Goal: Task Accomplishment & Management: Complete application form

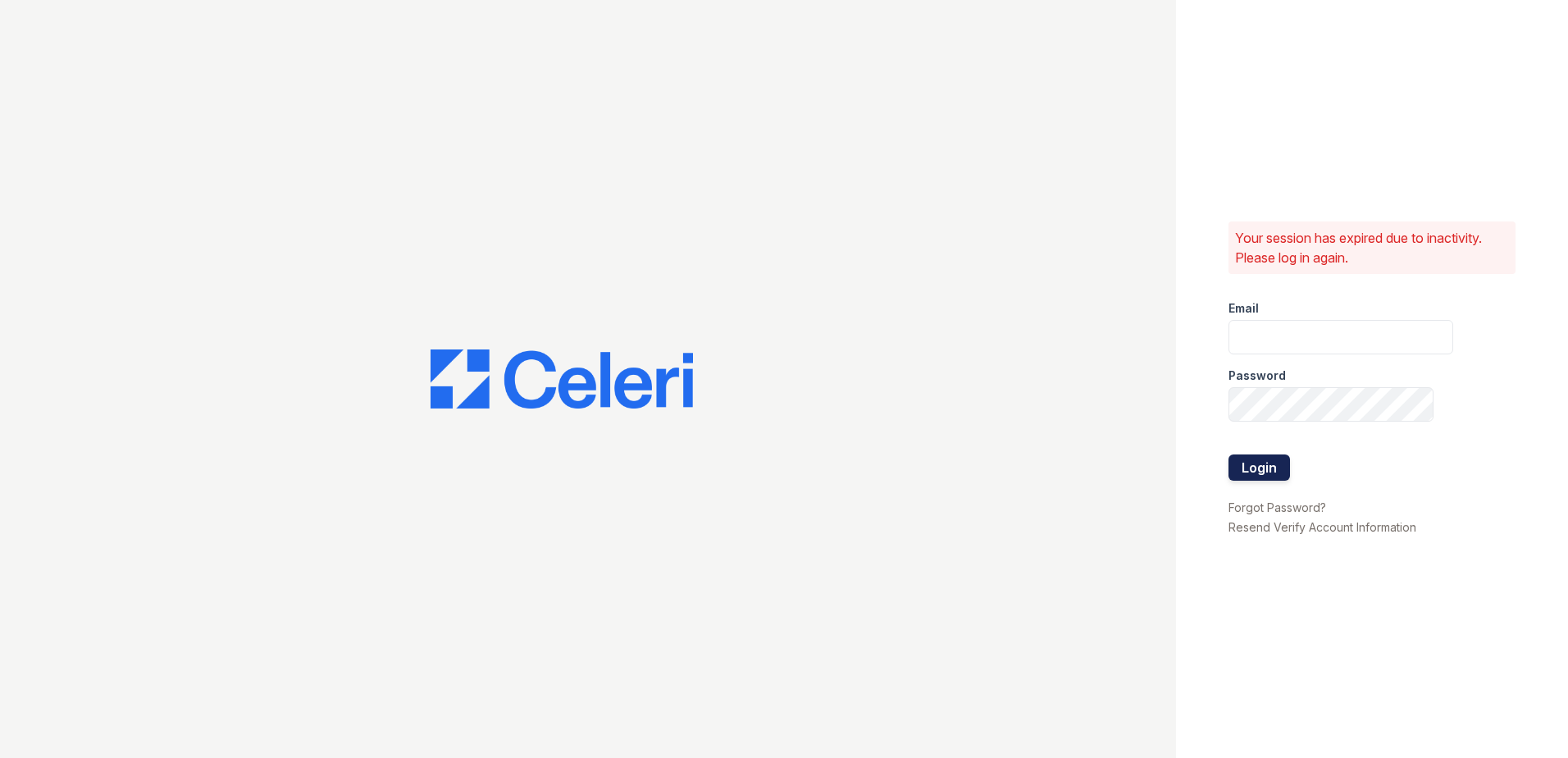
type input "[EMAIL_ADDRESS][DOMAIN_NAME]"
click at [1268, 475] on button "Login" at bounding box center [1259, 467] width 61 height 26
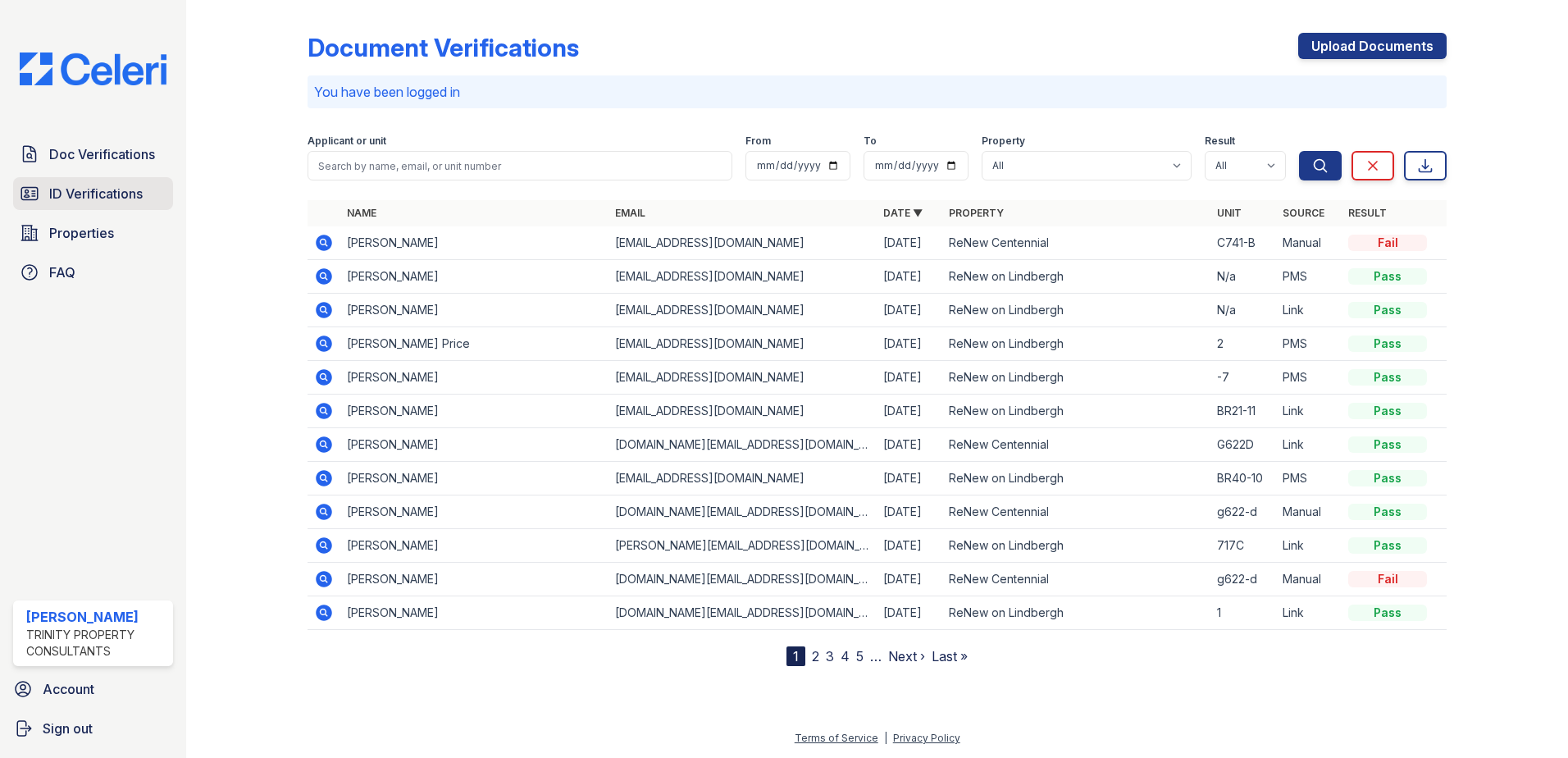
click at [99, 187] on span "ID Verifications" at bounding box center [96, 193] width 93 height 20
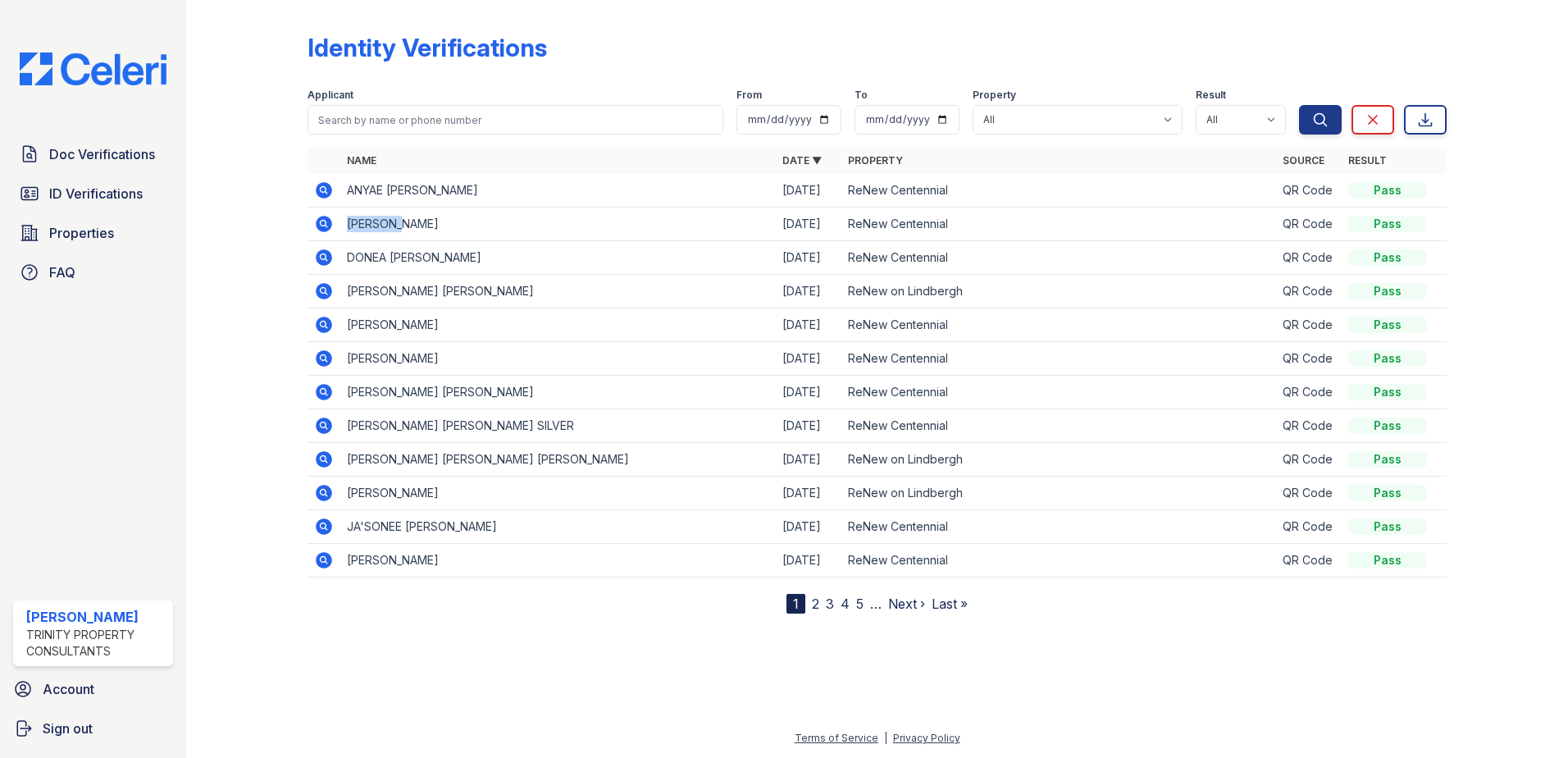
drag, startPoint x: 345, startPoint y: 227, endPoint x: 406, endPoint y: 230, distance: 61.1
click at [406, 230] on td "LAMARIEN MESSIAH HINTON" at bounding box center [558, 224] width 435 height 34
copy td "LAMARIEN"
click at [333, 229] on icon at bounding box center [324, 224] width 20 height 20
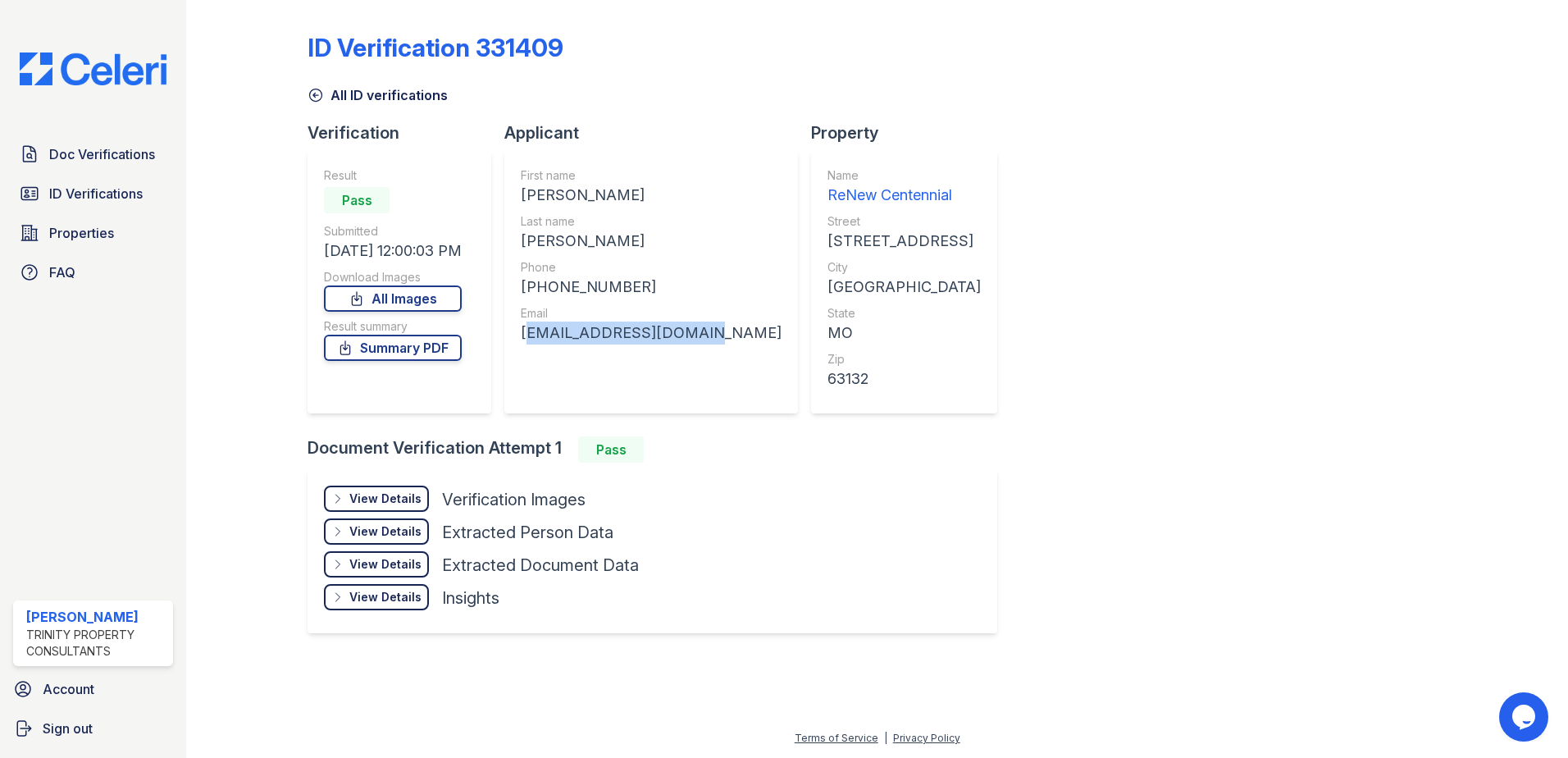
drag, startPoint x: 685, startPoint y: 339, endPoint x: 522, endPoint y: 345, distance: 163.1
click at [522, 345] on div "First name LAMARIEN MESSIAH Last name HINTON Phone +13147550292 Email louhinton…" at bounding box center [651, 282] width 294 height 262
copy div "[EMAIL_ADDRESS][DOMAIN_NAME]"
click at [115, 166] on link "Doc Verifications" at bounding box center [92, 155] width 160 height 33
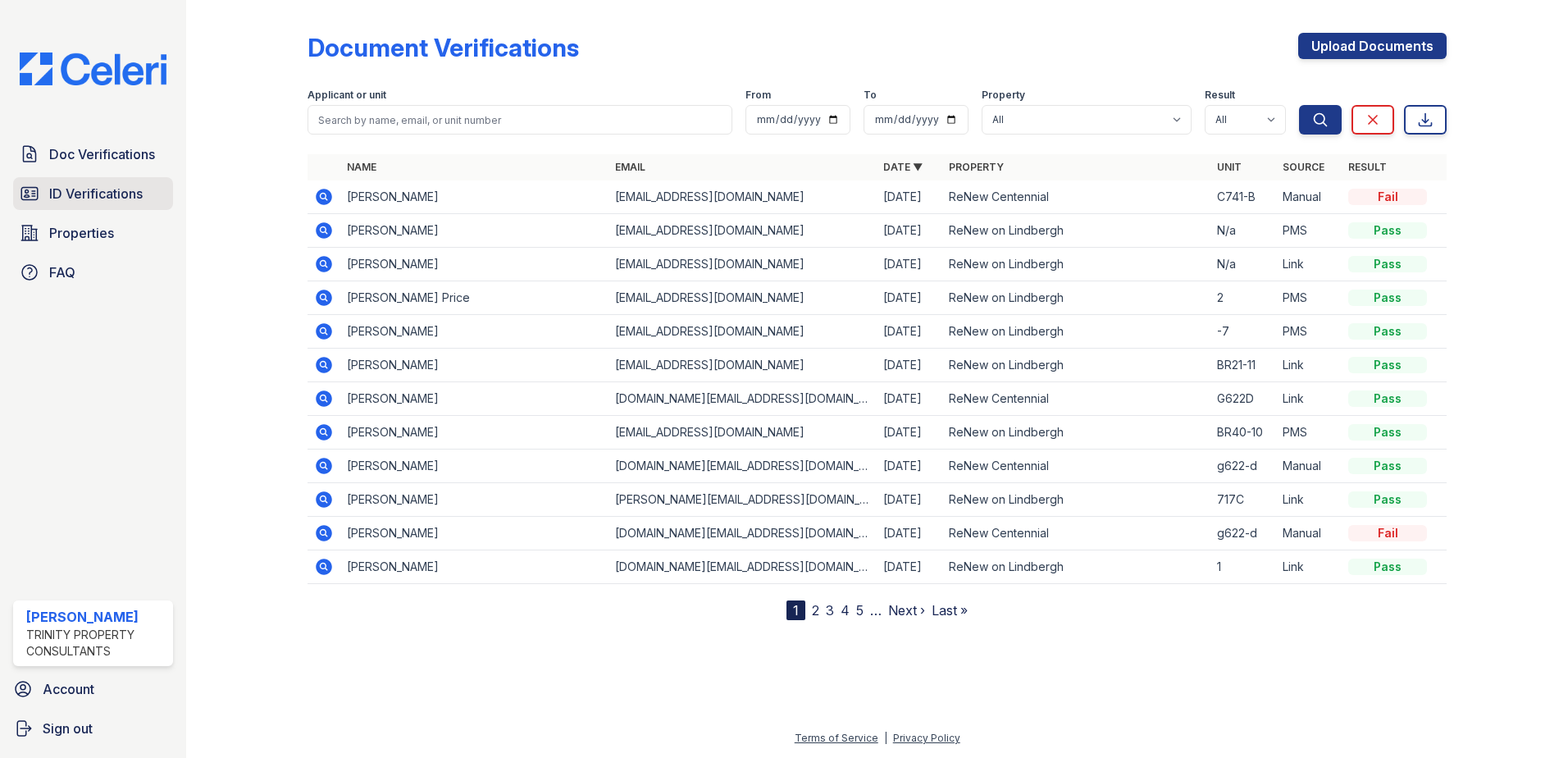
click at [52, 188] on span "ID Verifications" at bounding box center [96, 193] width 93 height 20
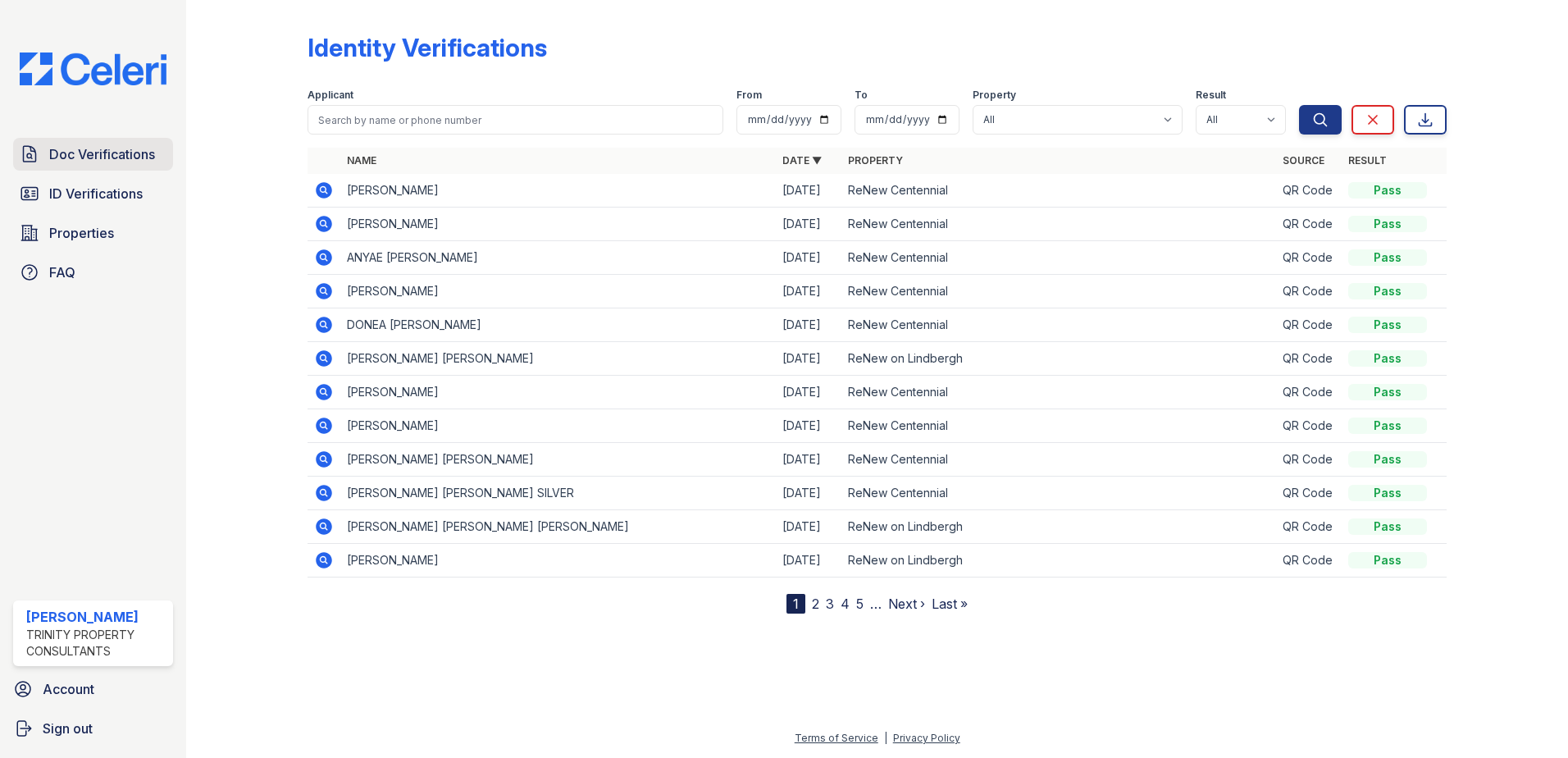
click at [85, 155] on span "Doc Verifications" at bounding box center [102, 154] width 106 height 20
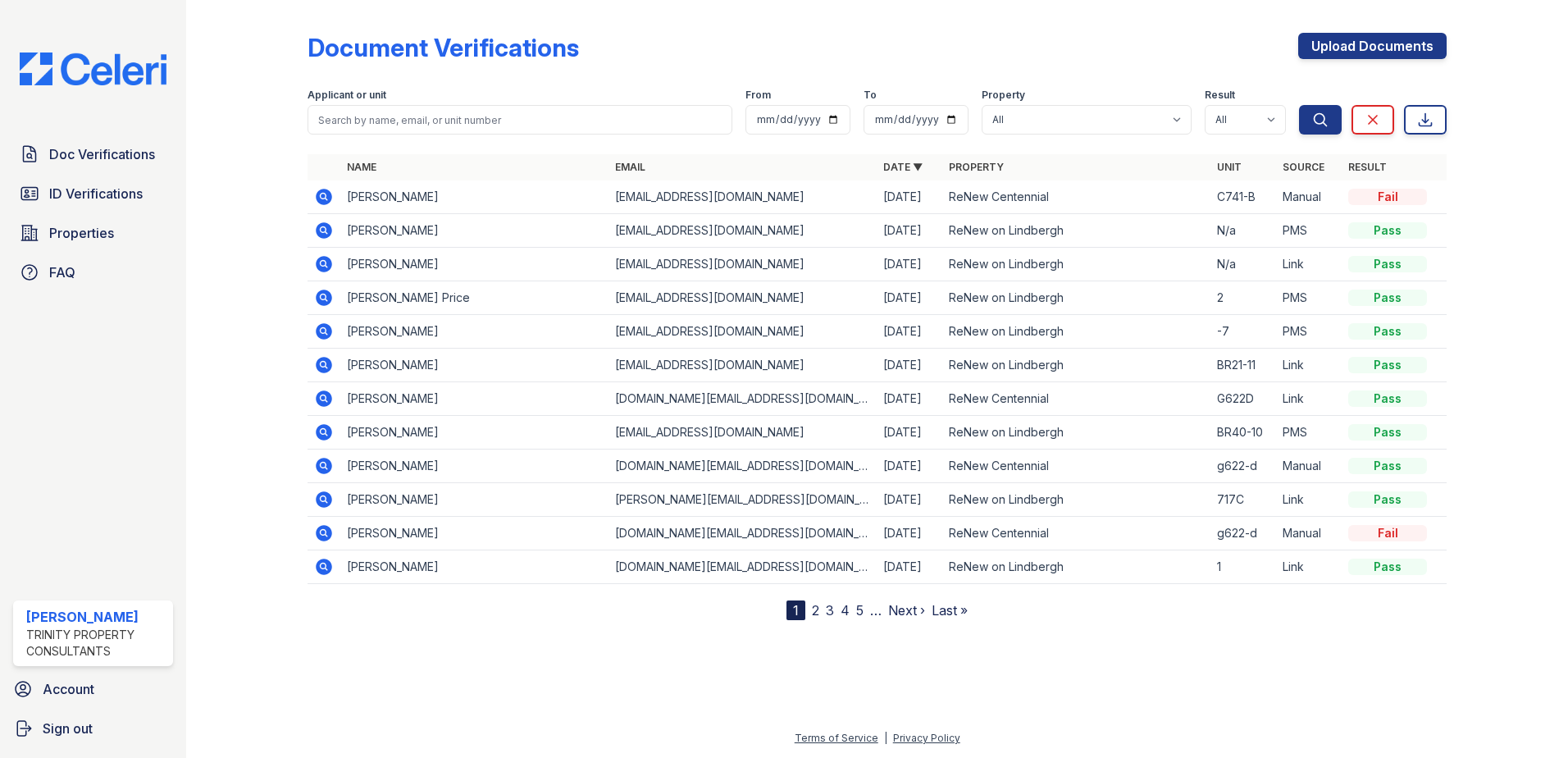
click at [1309, 31] on div "Document Verifications Upload Documents Filter Applicant or unit From To Proper…" at bounding box center [876, 313] width 1139 height 613
click at [1334, 35] on link "Upload Documents" at bounding box center [1372, 46] width 149 height 26
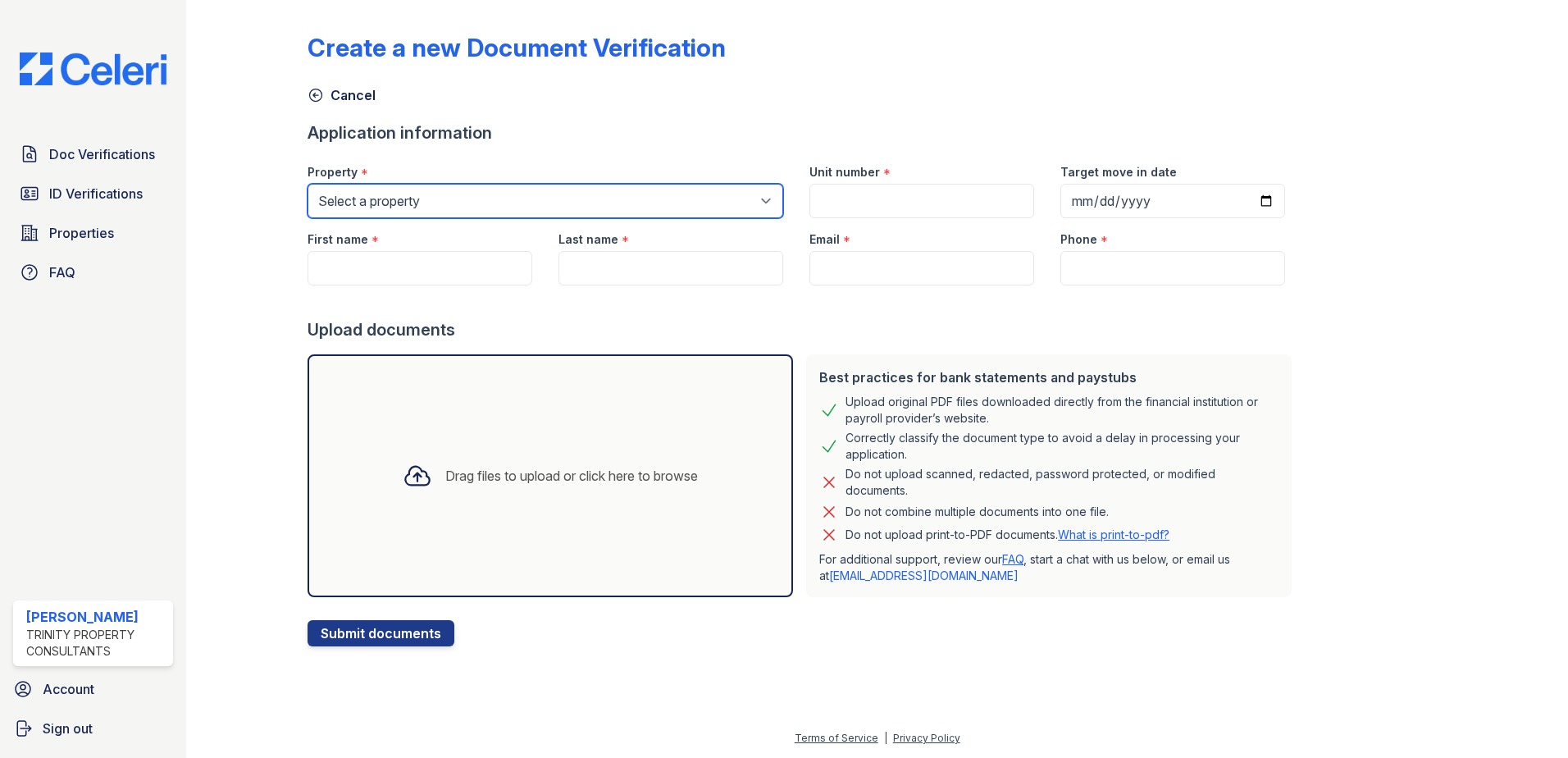
click at [474, 205] on select "Select a property ReNew Centennial ReNew on Lindbergh" at bounding box center [545, 201] width 476 height 35
select select "54"
click at [307, 184] on select "Select a property ReNew Centennial ReNew on Lindbergh" at bounding box center [545, 201] width 476 height 35
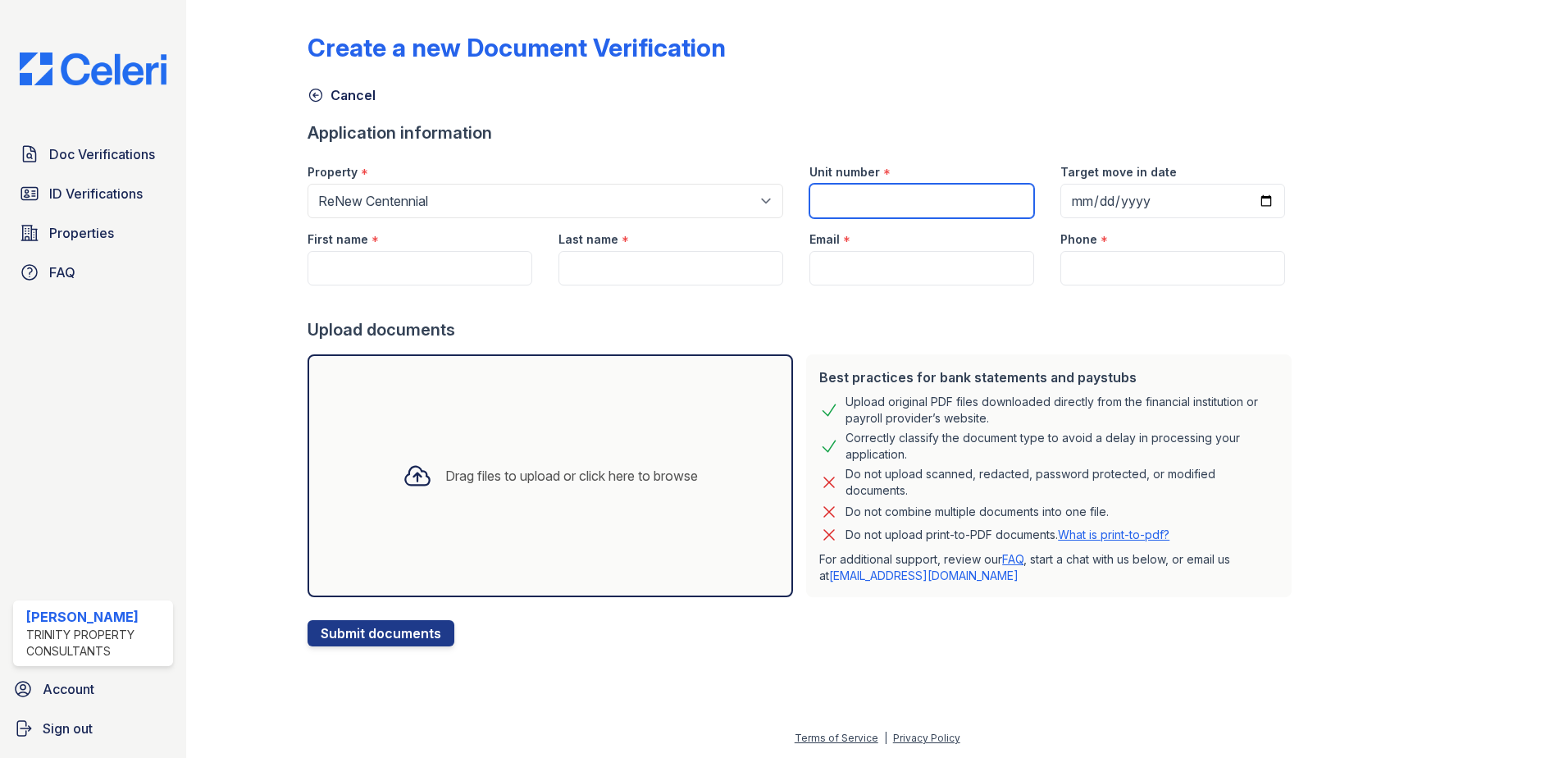
click at [809, 204] on input "Unit number" at bounding box center [921, 201] width 224 height 35
type input "C722-B"
click at [1249, 199] on input "Target move in date" at bounding box center [1173, 201] width 224 height 35
type input "2025-10-20"
click at [379, 275] on input "First name" at bounding box center [420, 268] width 224 height 35
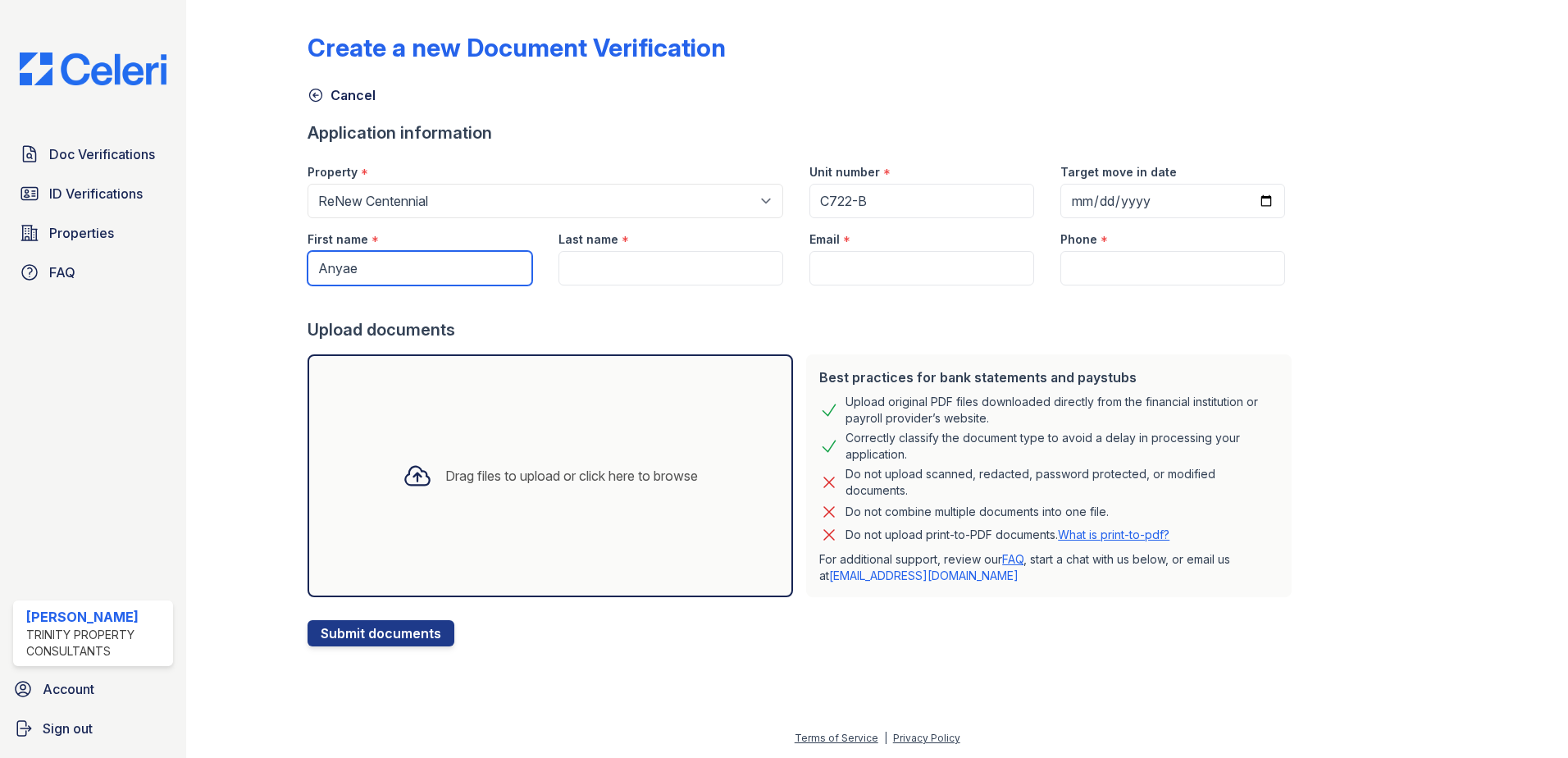
type input "Anyae"
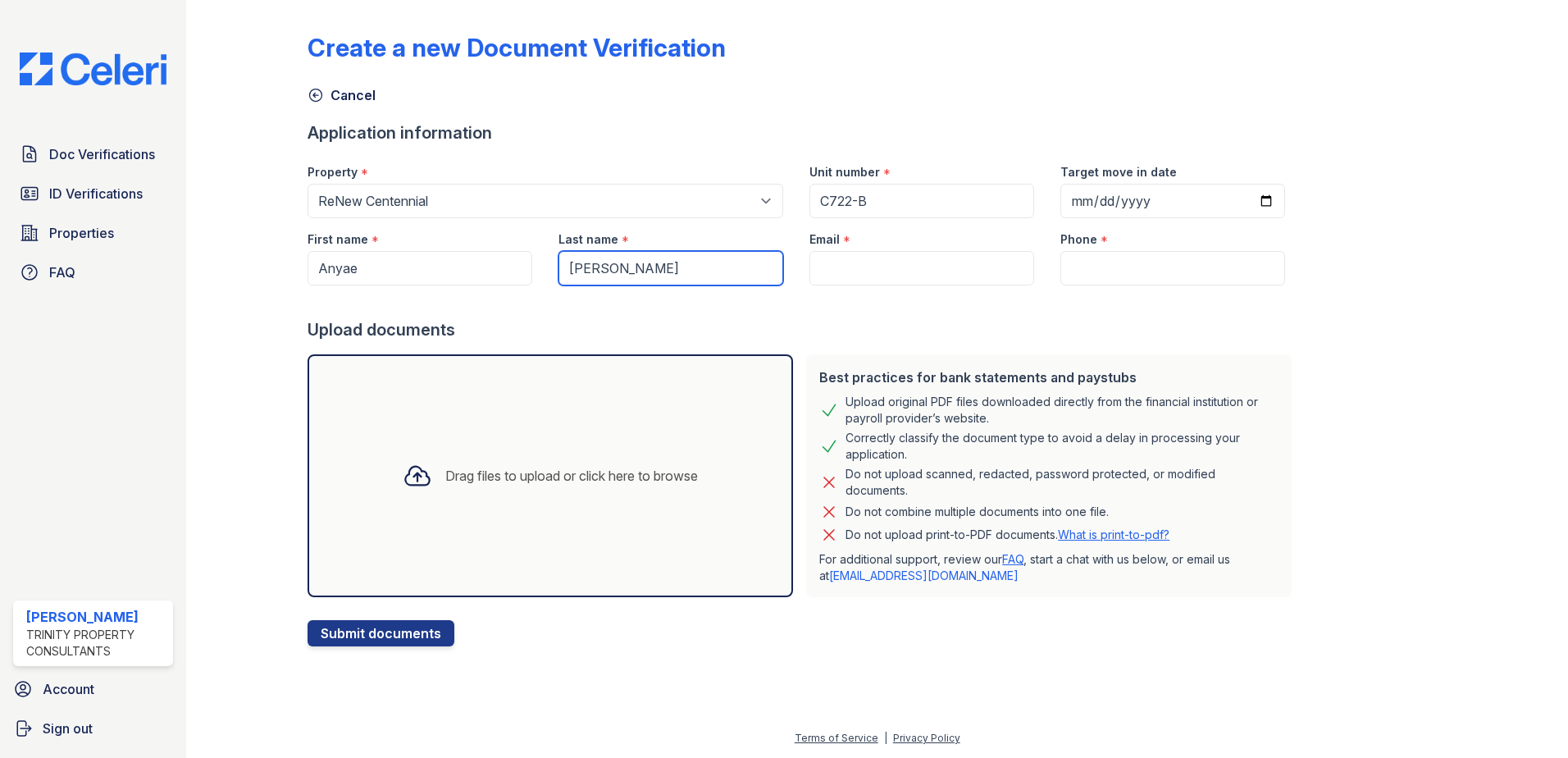
type input "Hollomon"
click at [901, 268] on input "Email" at bounding box center [921, 268] width 224 height 35
paste input "AnyaeHolloman@gmail.com"
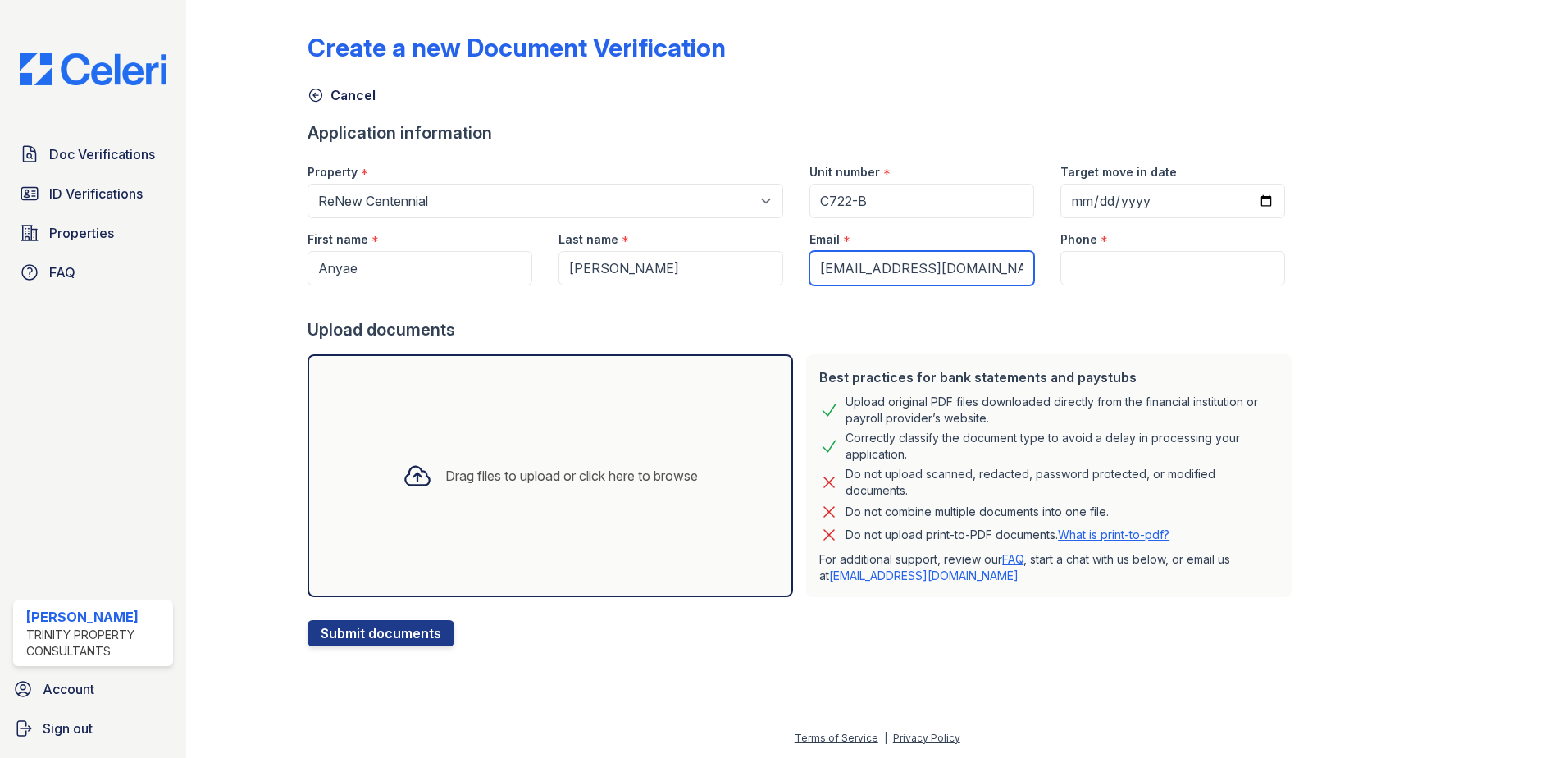
type input "AnyaeHolloman@gmail.com"
click at [1072, 255] on input "Phone" at bounding box center [1173, 268] width 224 height 35
paste input "(314) 755-0292"
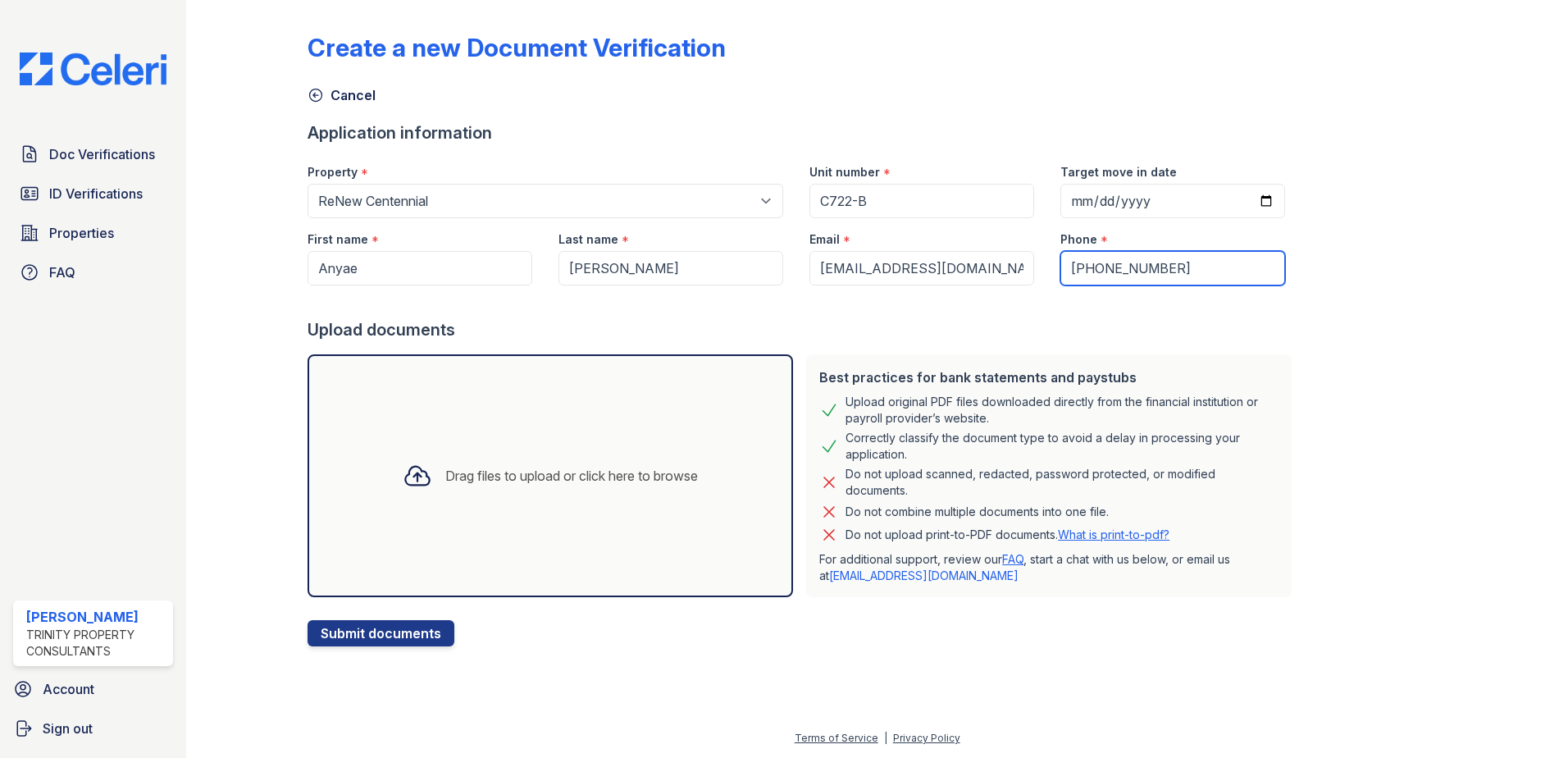
type input "(314) 755-0292"
click at [595, 478] on div "Drag files to upload or click here to browse" at bounding box center [572, 475] width 253 height 20
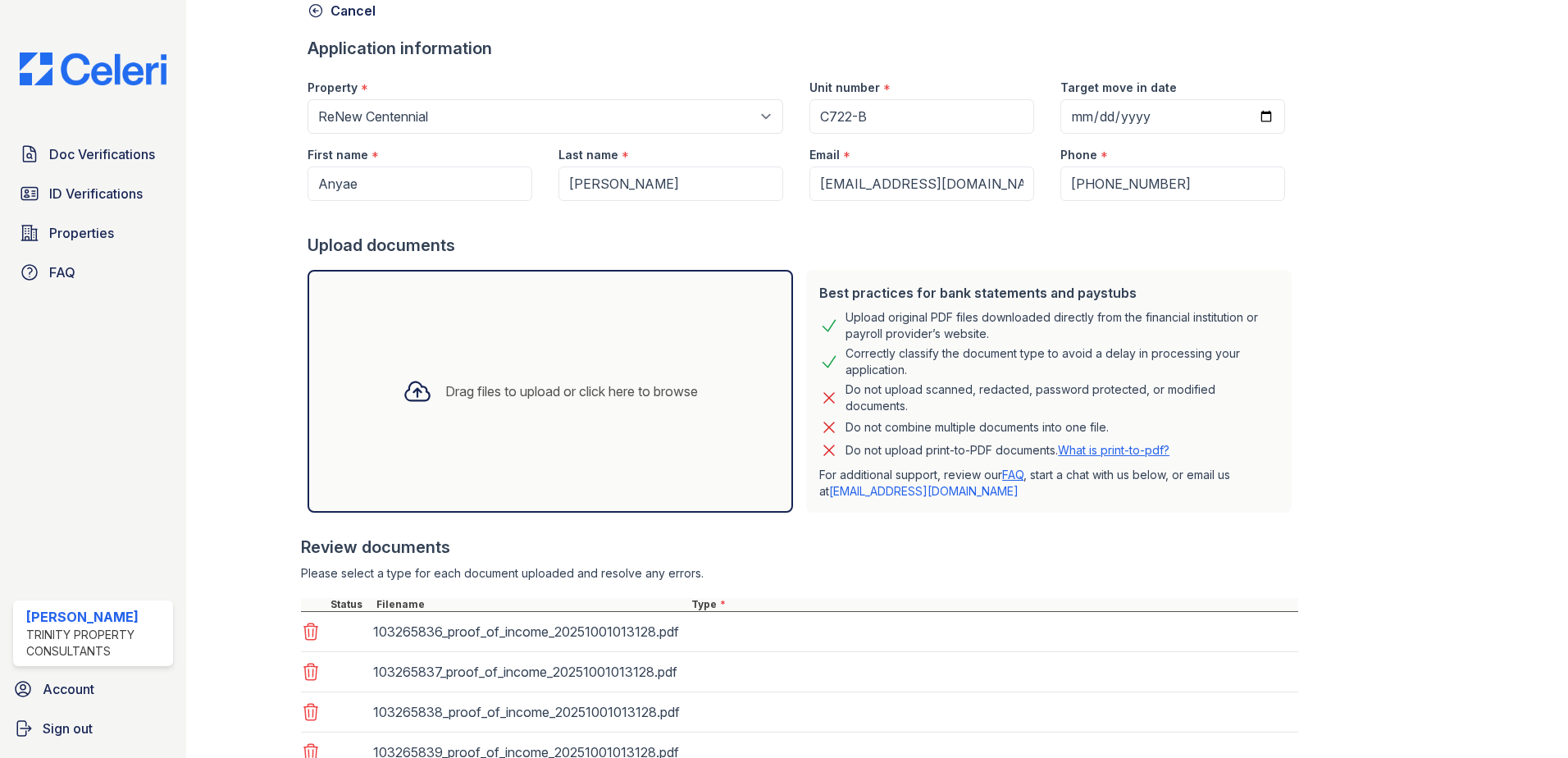
scroll to position [214, 0]
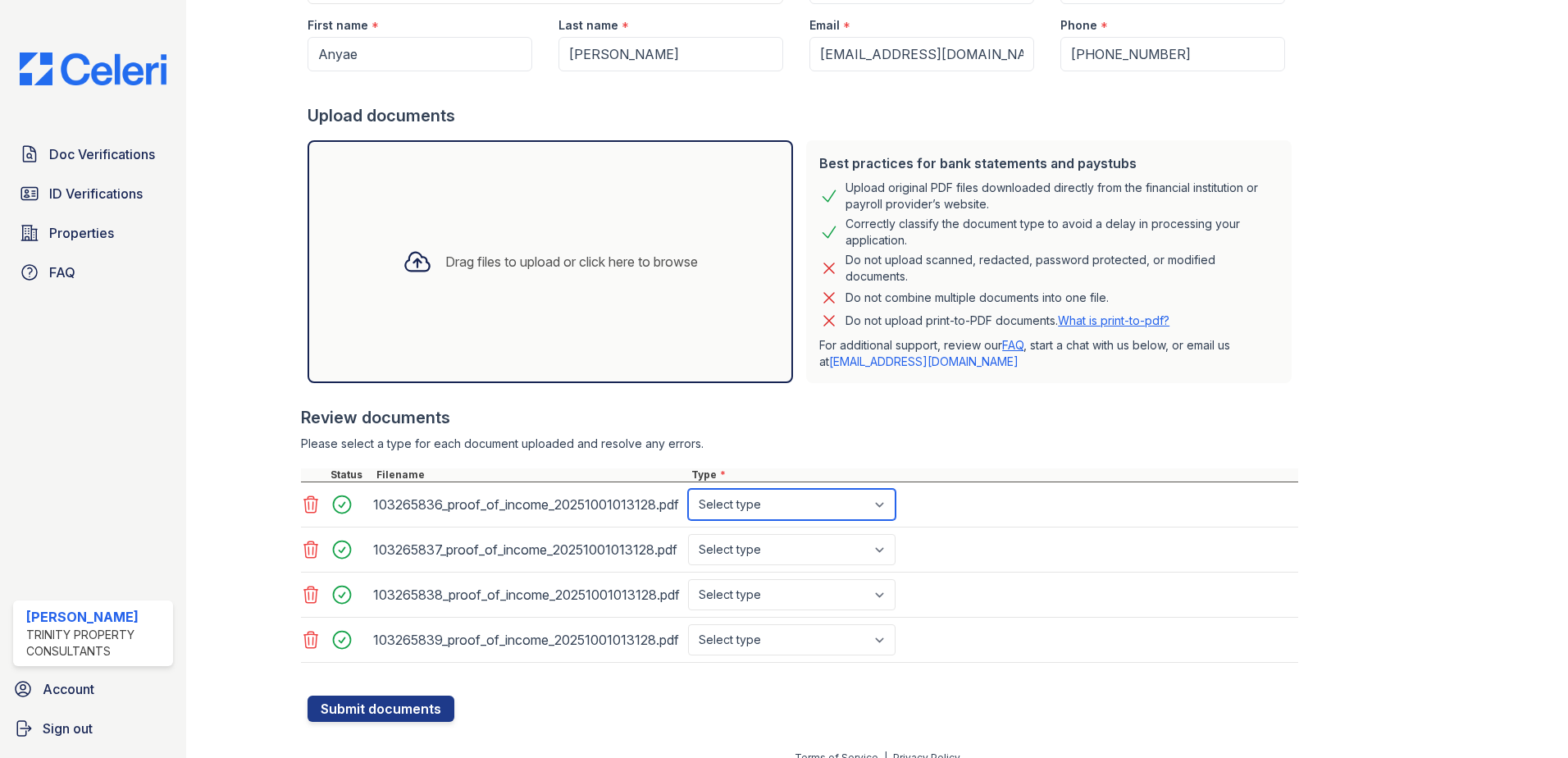
click at [768, 504] on select "Select type Paystub Bank Statement Offer Letter Tax Documents Benefit Award Let…" at bounding box center [792, 504] width 207 height 31
select select "paystub"
click at [688, 489] on select "Select type Paystub Bank Statement Offer Letter Tax Documents Benefit Award Let…" at bounding box center [792, 504] width 207 height 31
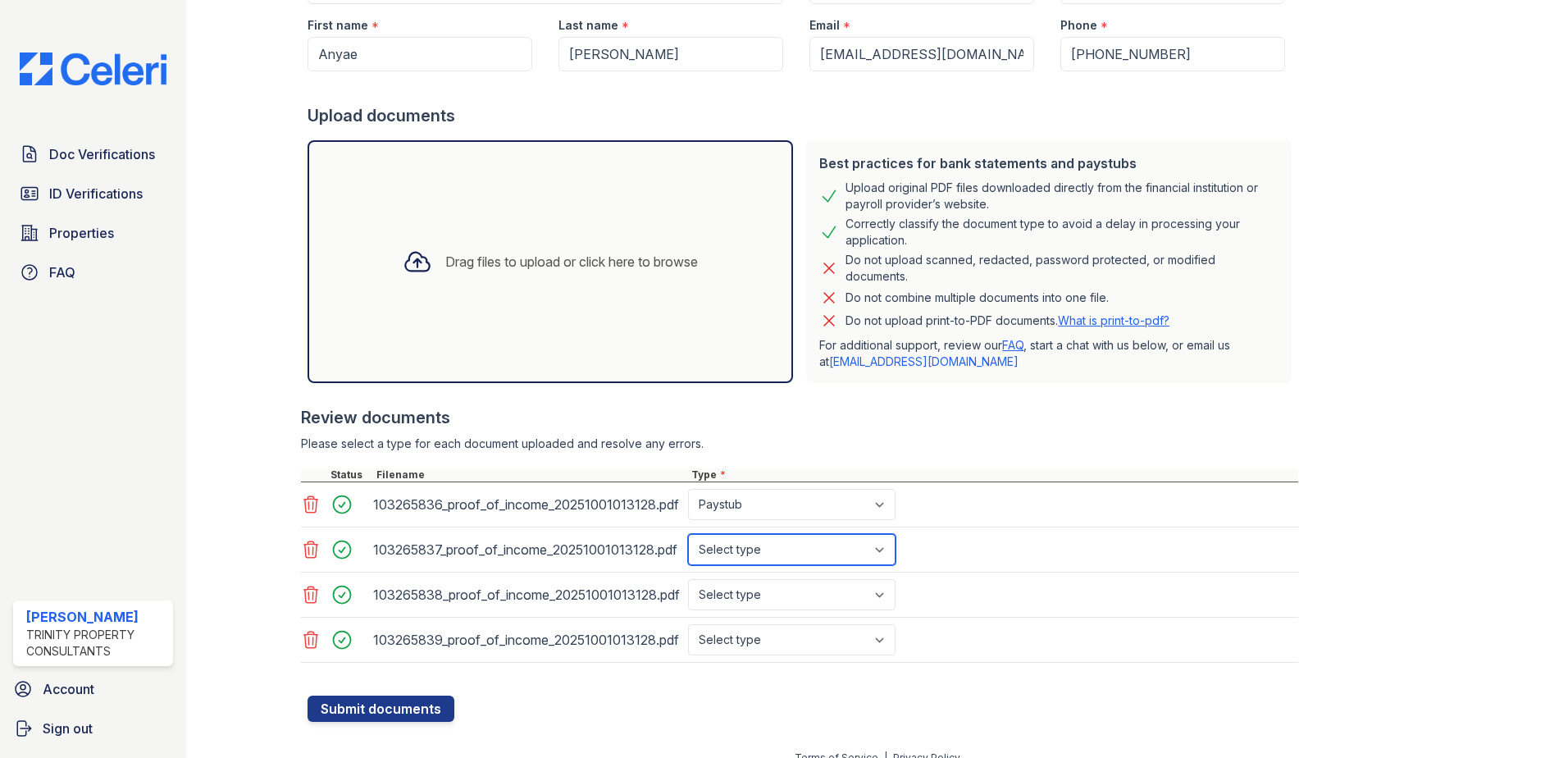
click at [761, 545] on select "Select type Paystub Bank Statement Offer Letter Tax Documents Benefit Award Let…" at bounding box center [792, 549] width 207 height 31
select select "paystub"
click at [688, 534] on select "Select type Paystub Bank Statement Offer Letter Tax Documents Benefit Award Let…" at bounding box center [792, 549] width 207 height 31
click at [731, 597] on select "Select type Paystub Bank Statement Offer Letter Tax Documents Benefit Award Let…" at bounding box center [792, 594] width 207 height 31
select select "paystub"
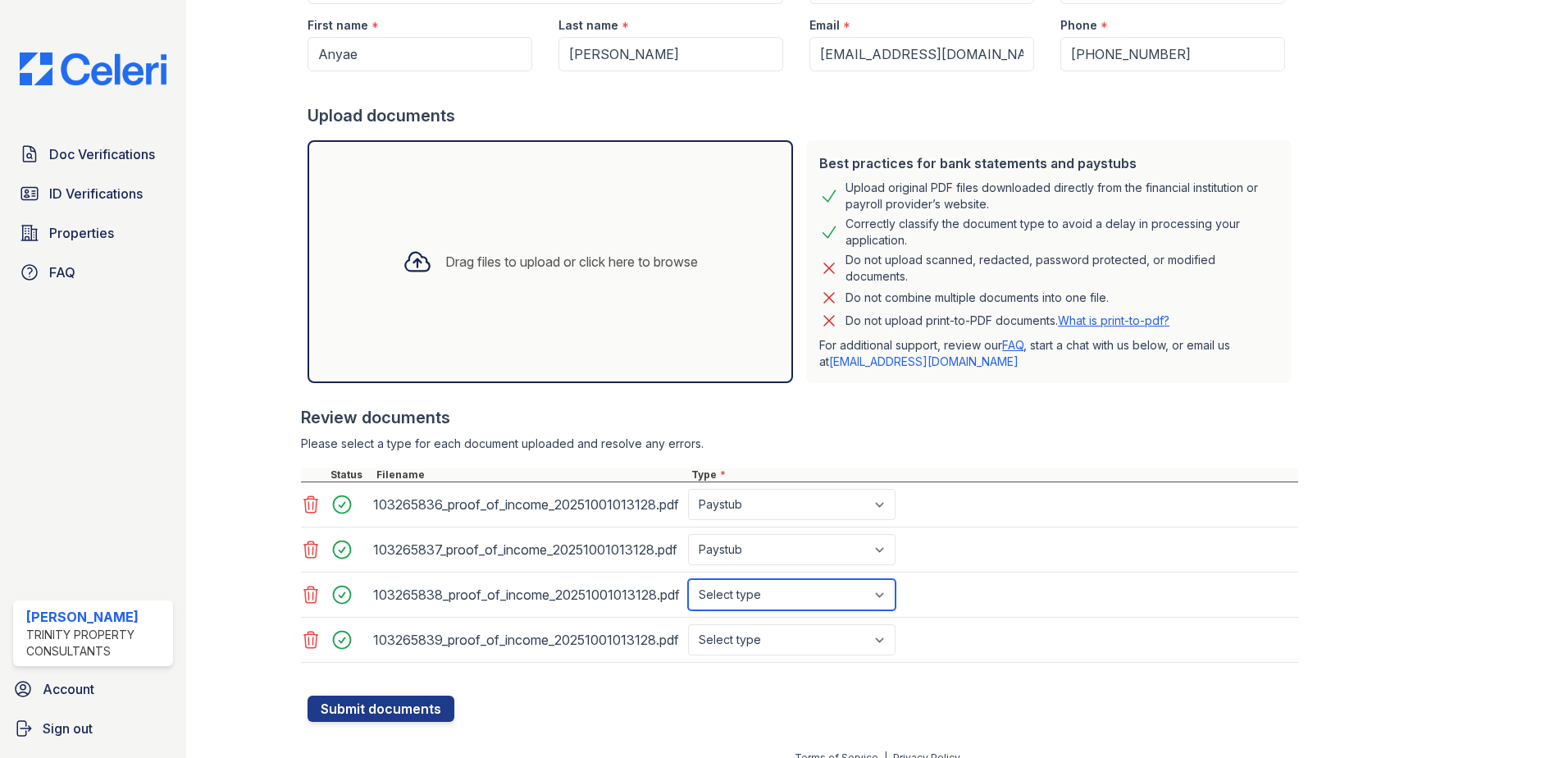
click at [688, 578] on select "Select type Paystub Bank Statement Offer Letter Tax Documents Benefit Award Let…" at bounding box center [792, 594] width 207 height 31
click at [761, 635] on select "Select type Paystub Bank Statement Offer Letter Tax Documents Benefit Award Let…" at bounding box center [792, 640] width 207 height 31
select select "paystub"
click at [688, 624] on select "Select type Paystub Bank Statement Offer Letter Tax Documents Benefit Award Let…" at bounding box center [792, 640] width 207 height 31
click at [385, 711] on button "Submit documents" at bounding box center [381, 708] width 147 height 26
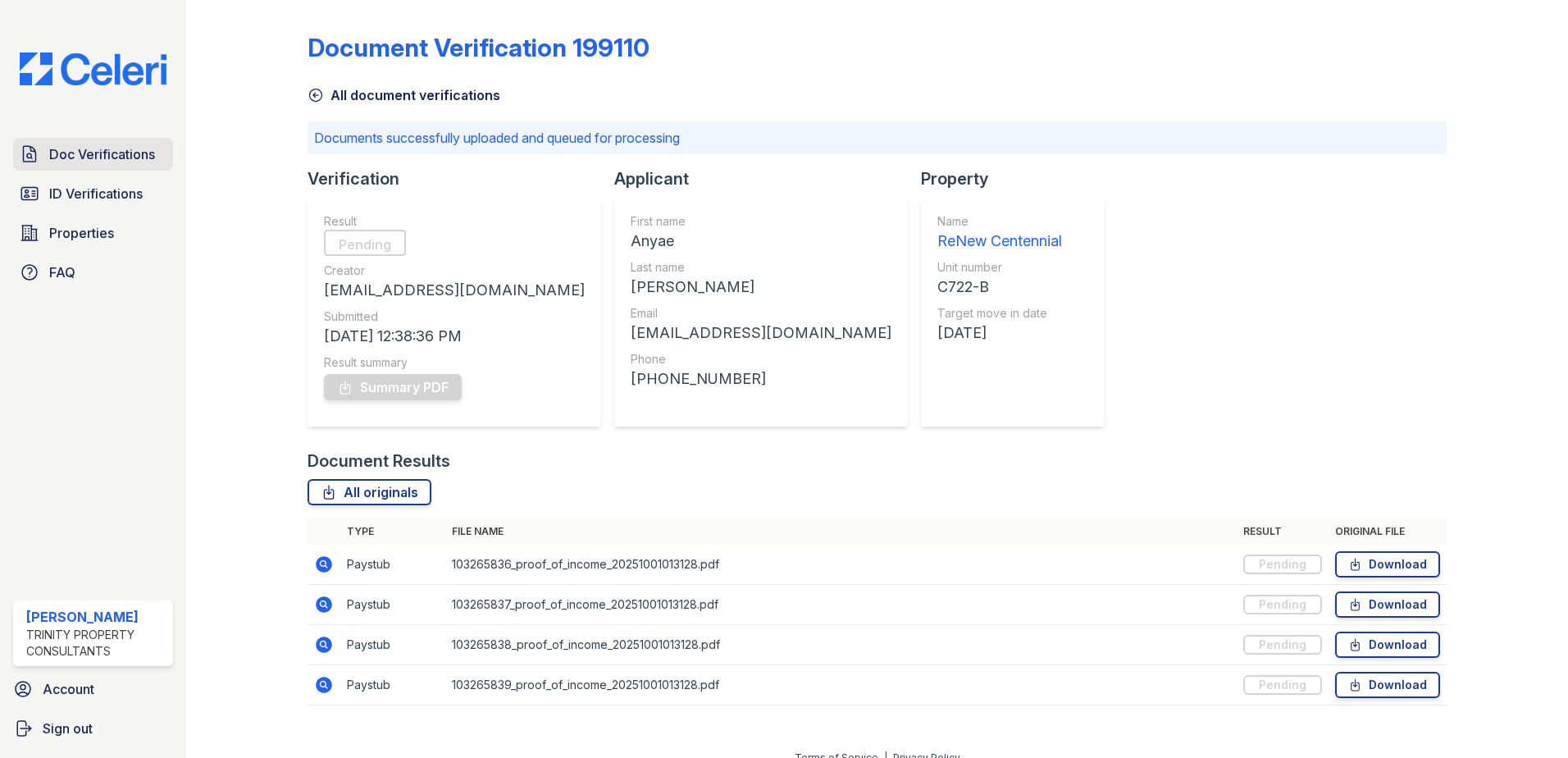
click at [99, 160] on span "Doc Verifications" at bounding box center [102, 154] width 106 height 20
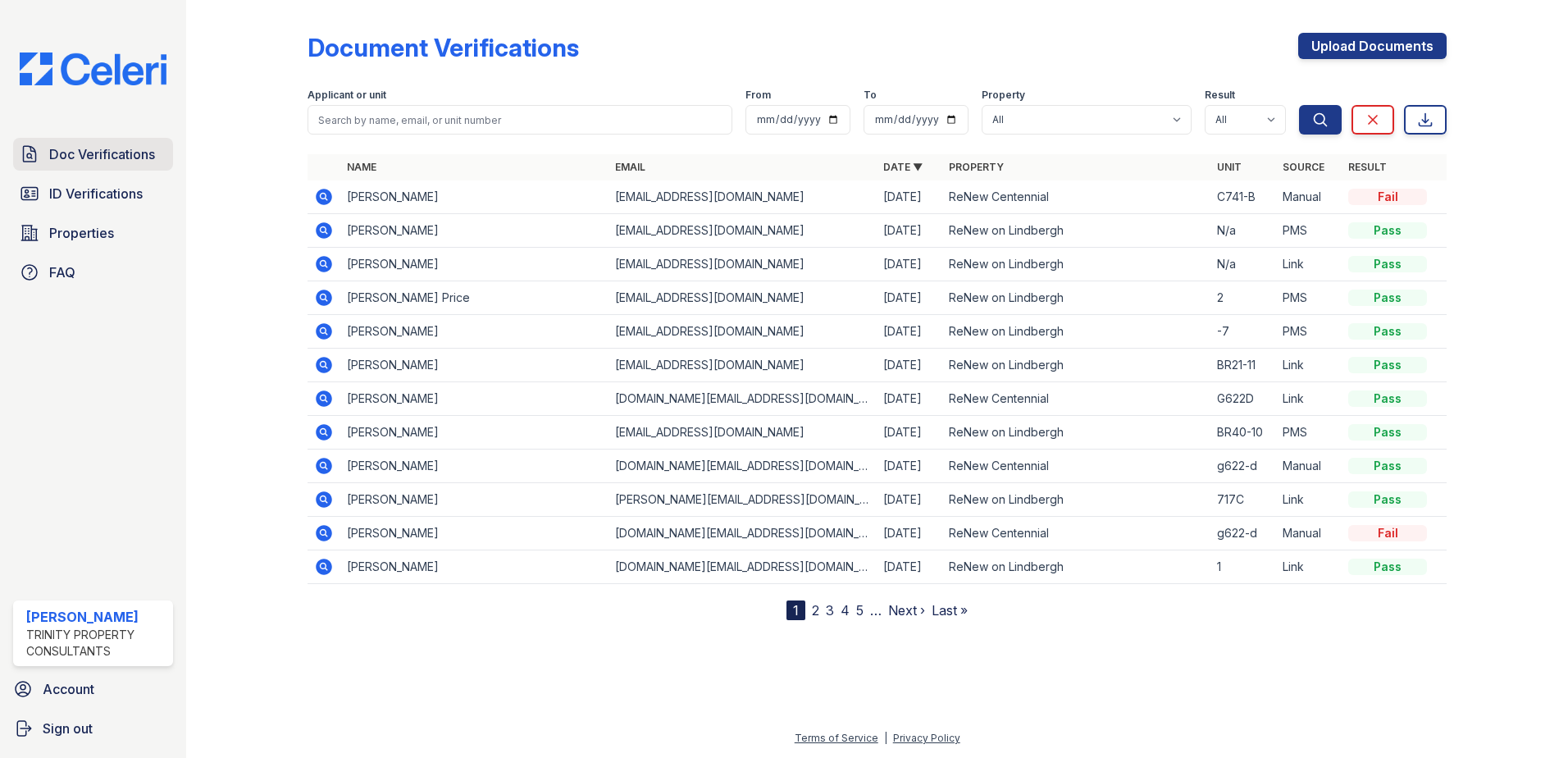
click at [138, 168] on link "Doc Verifications" at bounding box center [92, 155] width 160 height 33
click at [116, 163] on span "Doc Verifications" at bounding box center [102, 154] width 106 height 20
click at [129, 187] on span "ID Verifications" at bounding box center [96, 193] width 93 height 20
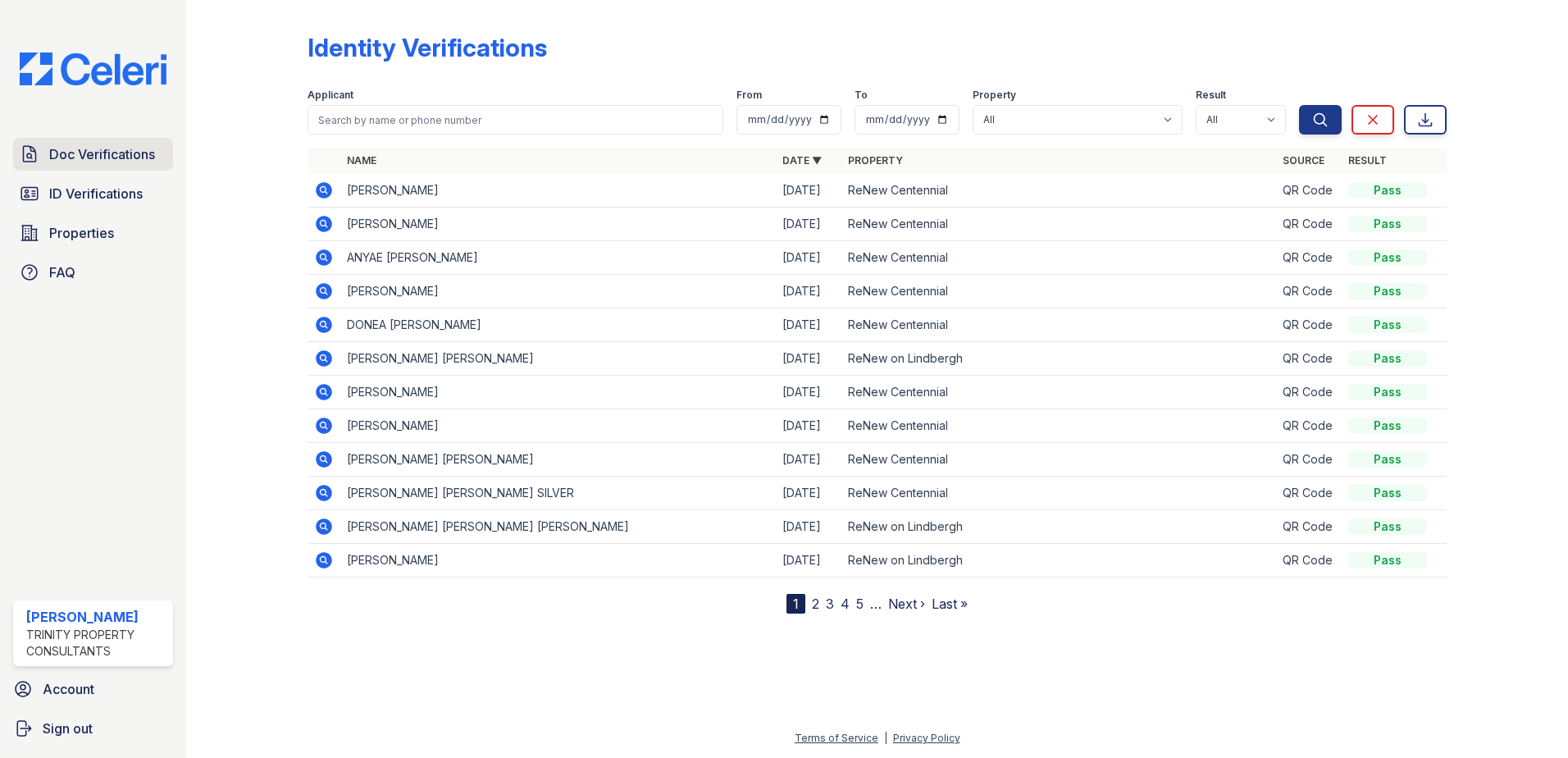
click at [133, 157] on span "Doc Verifications" at bounding box center [102, 154] width 106 height 20
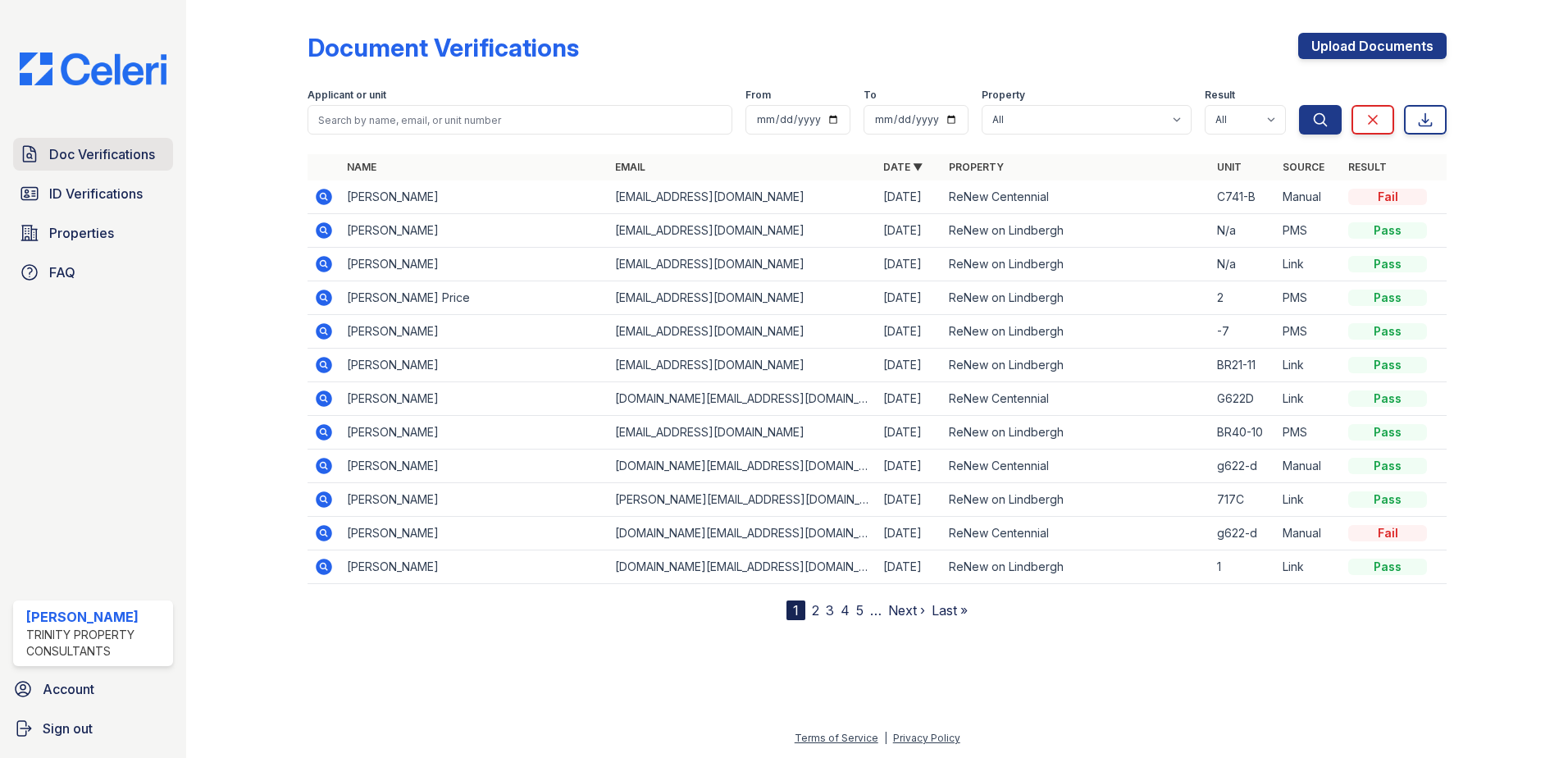
click at [136, 157] on span "Doc Verifications" at bounding box center [102, 154] width 106 height 20
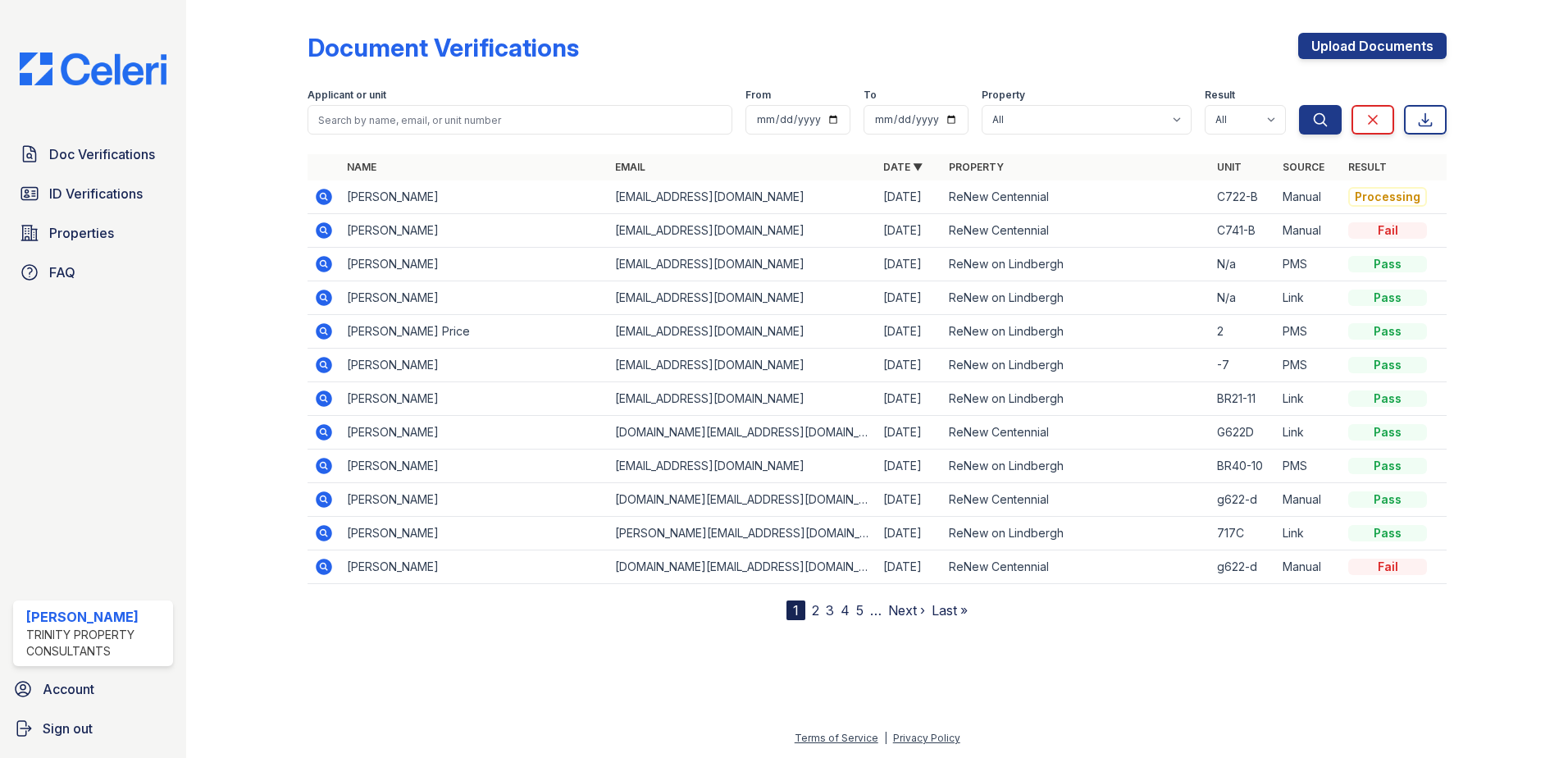
click at [326, 203] on icon at bounding box center [324, 196] width 16 height 16
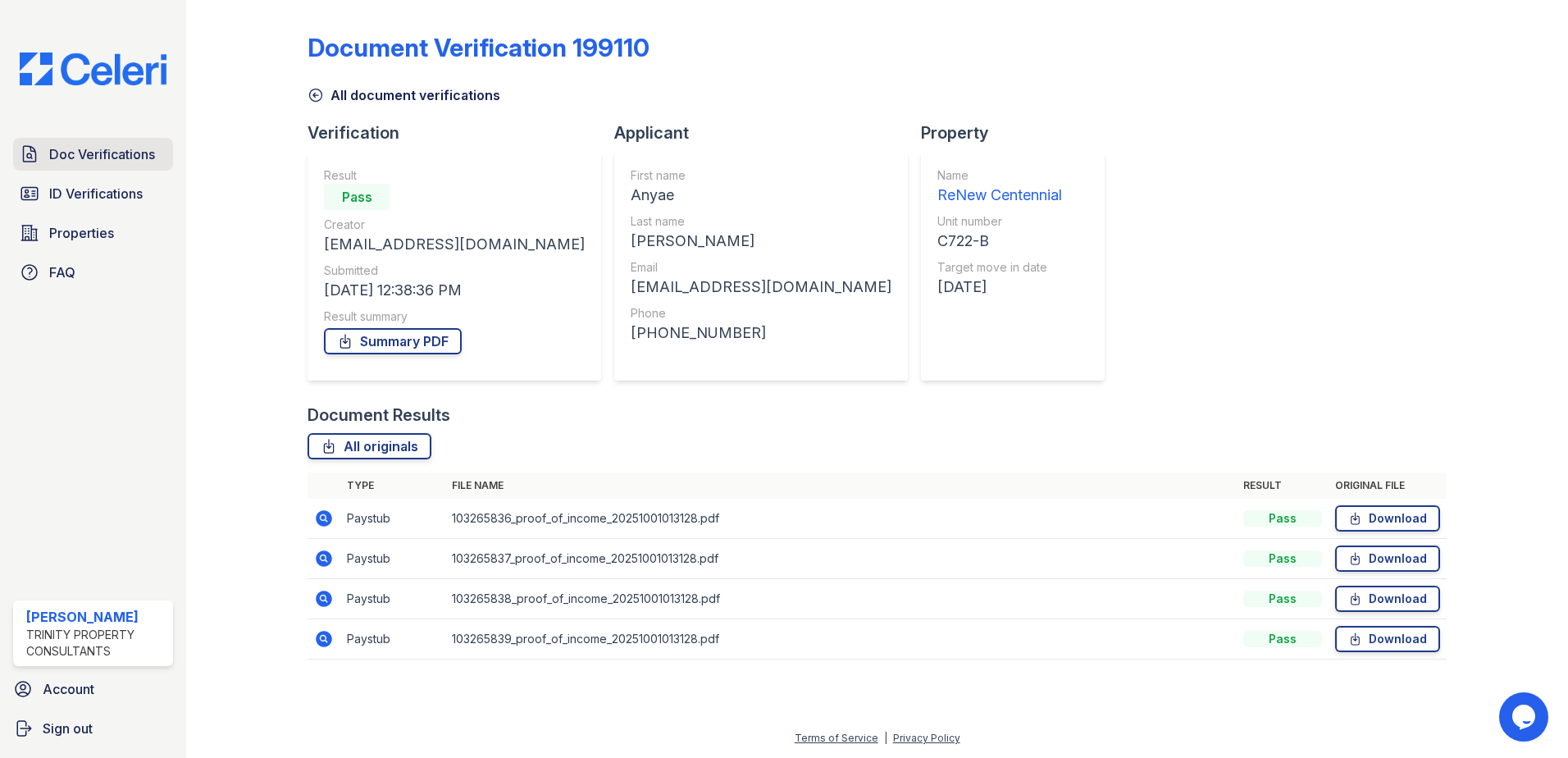
click at [123, 155] on span "Doc Verifications" at bounding box center [102, 154] width 106 height 20
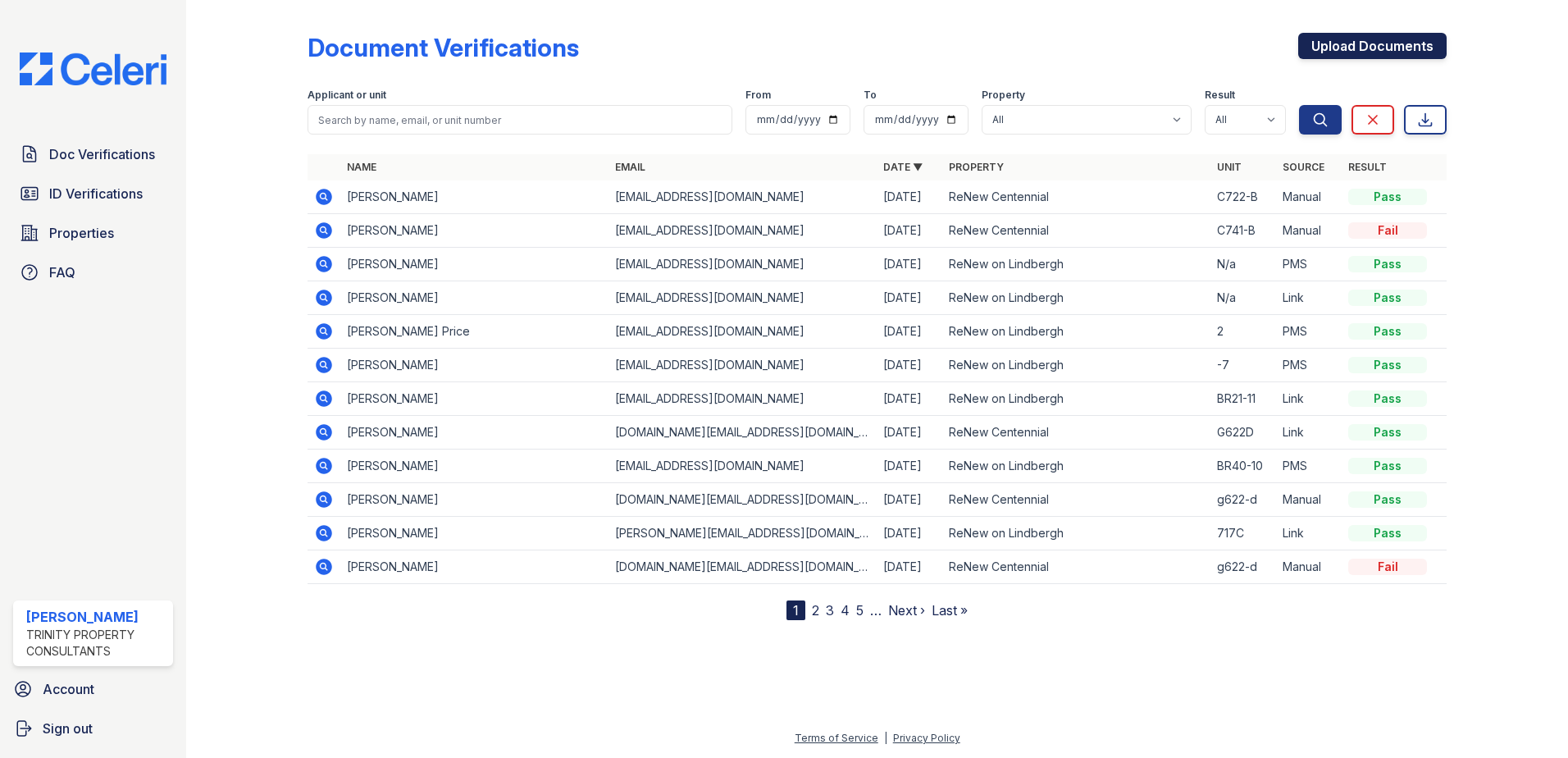
click at [1398, 49] on link "Upload Documents" at bounding box center [1372, 46] width 149 height 26
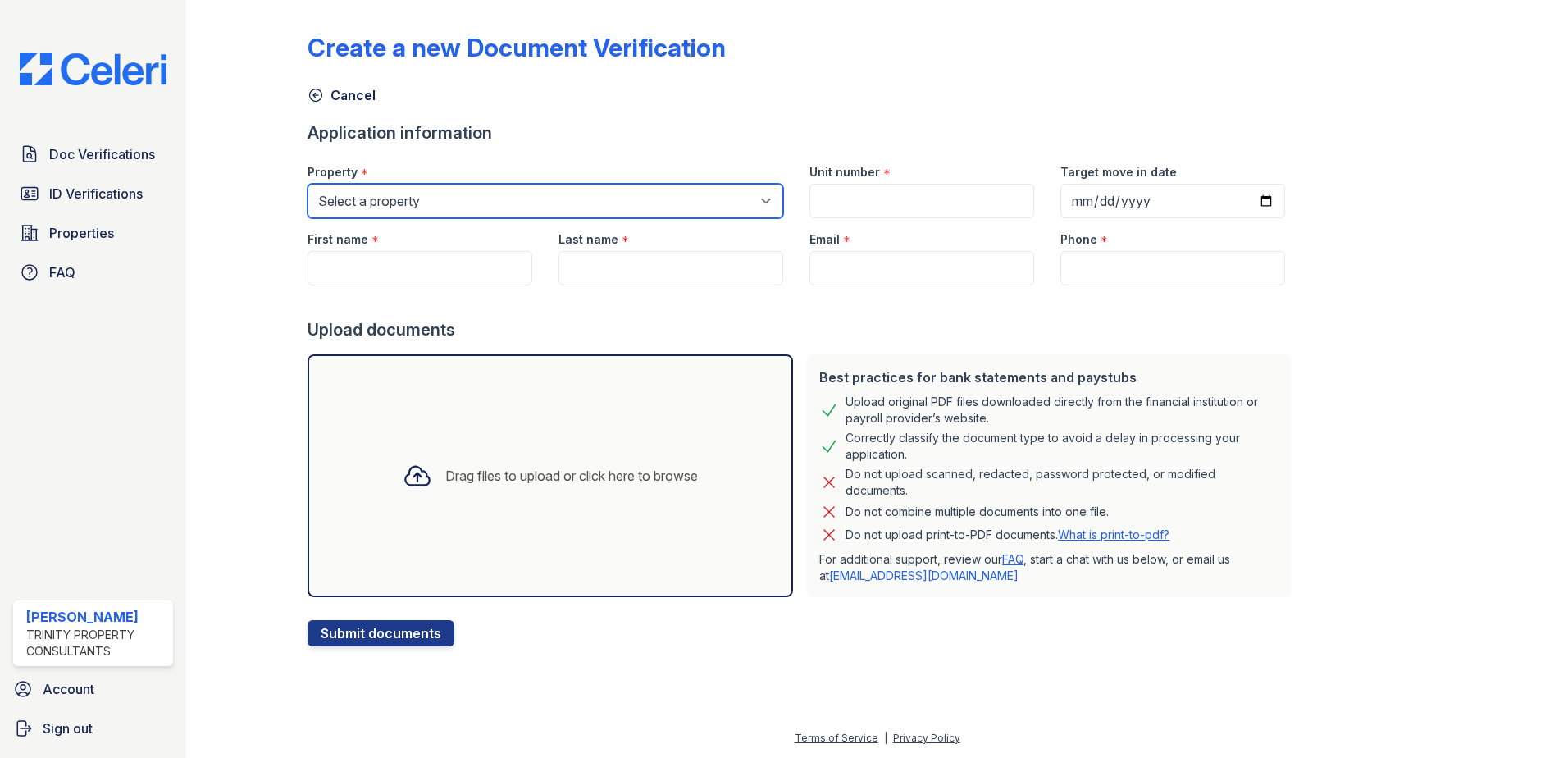
click at [545, 193] on select "Select a property ReNew Centennial ReNew on Lindbergh" at bounding box center [545, 201] width 476 height 35
select select "54"
click at [307, 184] on select "Select a property ReNew Centennial ReNew on Lindbergh" at bounding box center [545, 201] width 476 height 35
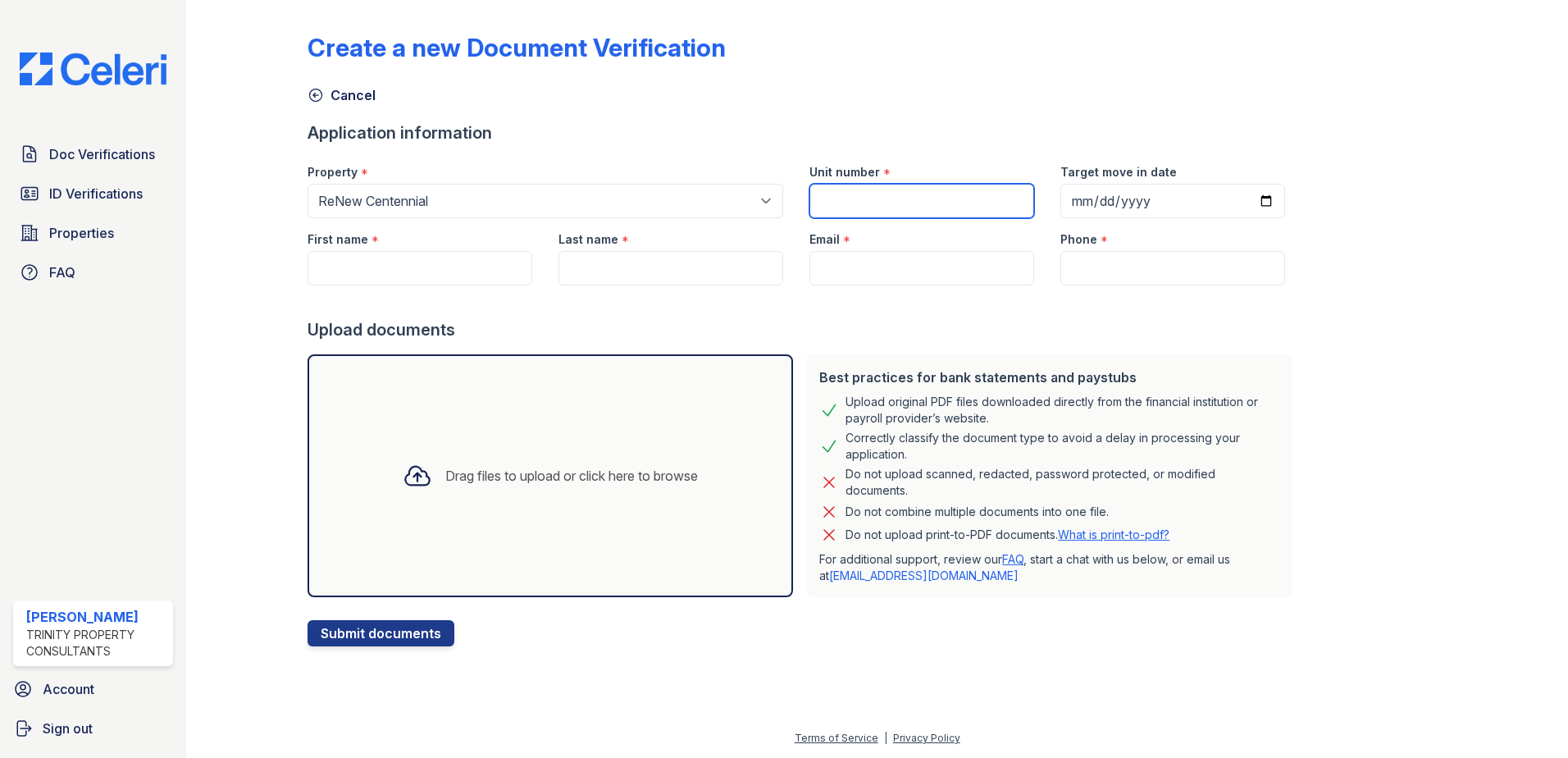
click at [846, 199] on input "Unit number" at bounding box center [921, 201] width 224 height 35
type input "C722-b"
click at [1199, 201] on input "Target move in date" at bounding box center [1173, 201] width 224 height 35
click at [1255, 202] on input "Target move in date" at bounding box center [1173, 201] width 224 height 35
click at [1244, 201] on input "Target move in date" at bounding box center [1173, 201] width 224 height 35
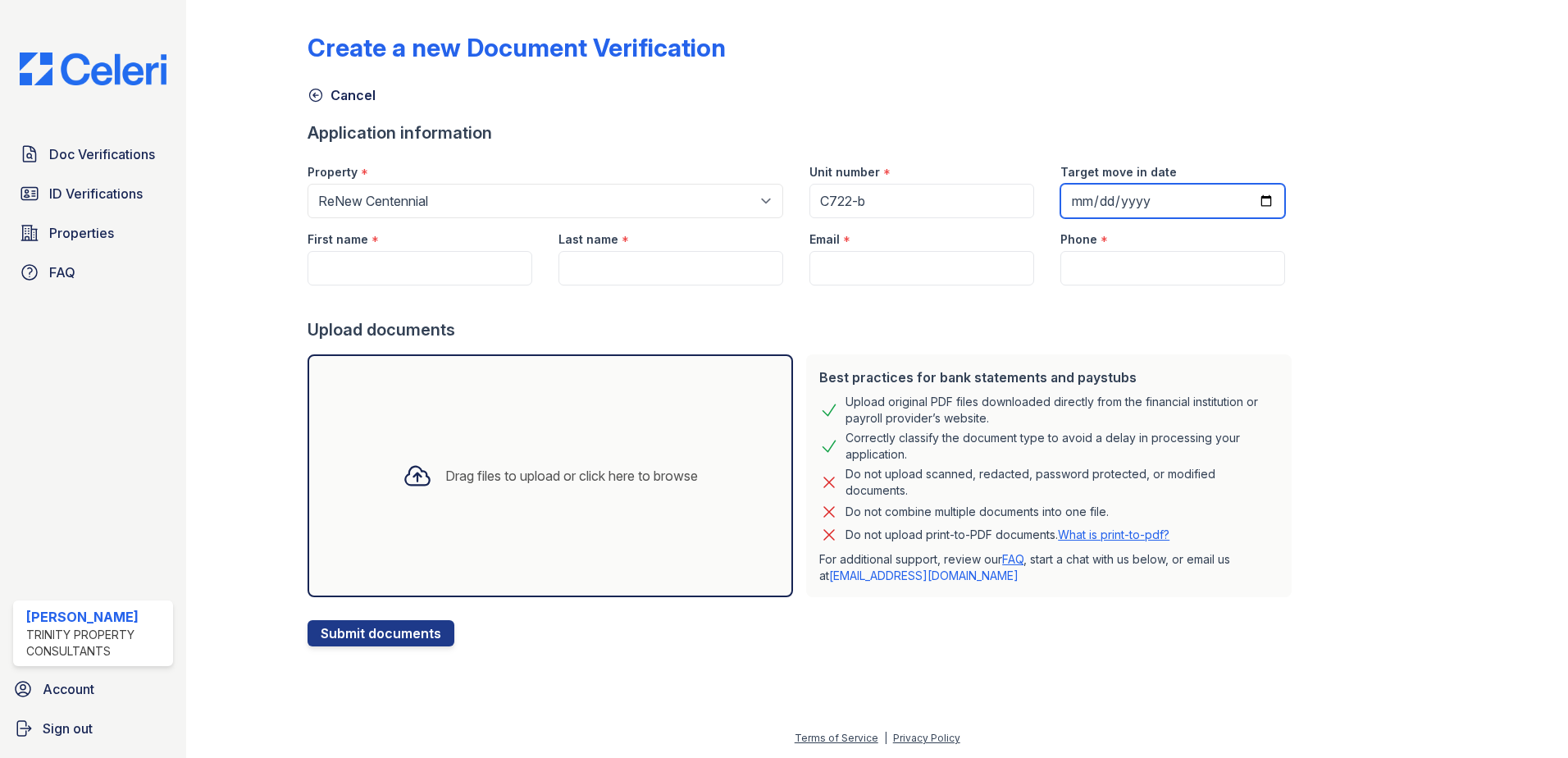
type input "[DATE]"
click at [427, 260] on input "First name" at bounding box center [420, 268] width 224 height 35
type input "M"
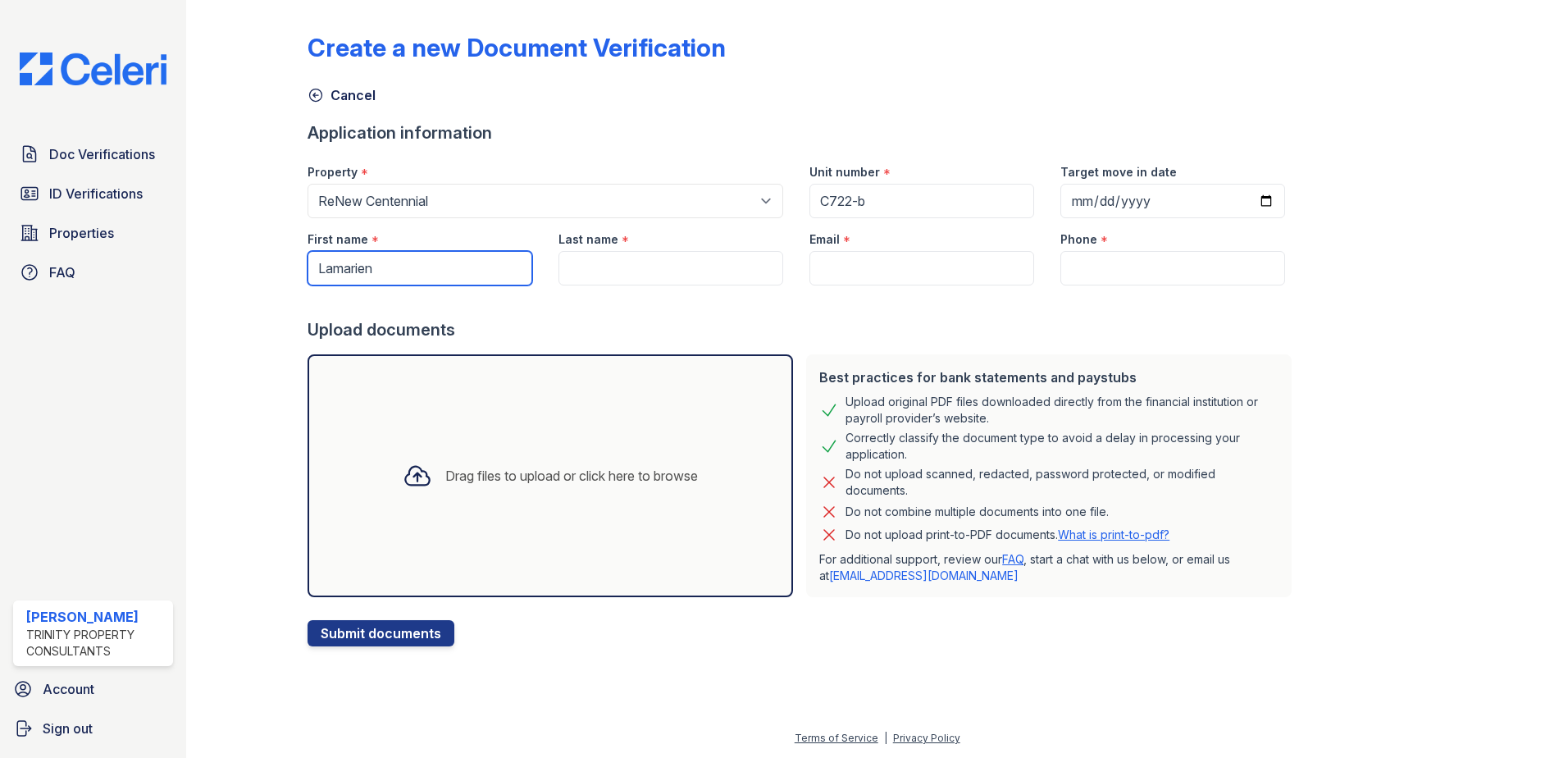
type input "Lamarien"
click at [809, 273] on input "Email" at bounding box center [921, 268] width 224 height 35
paste input "louhinton56@gmail.com"
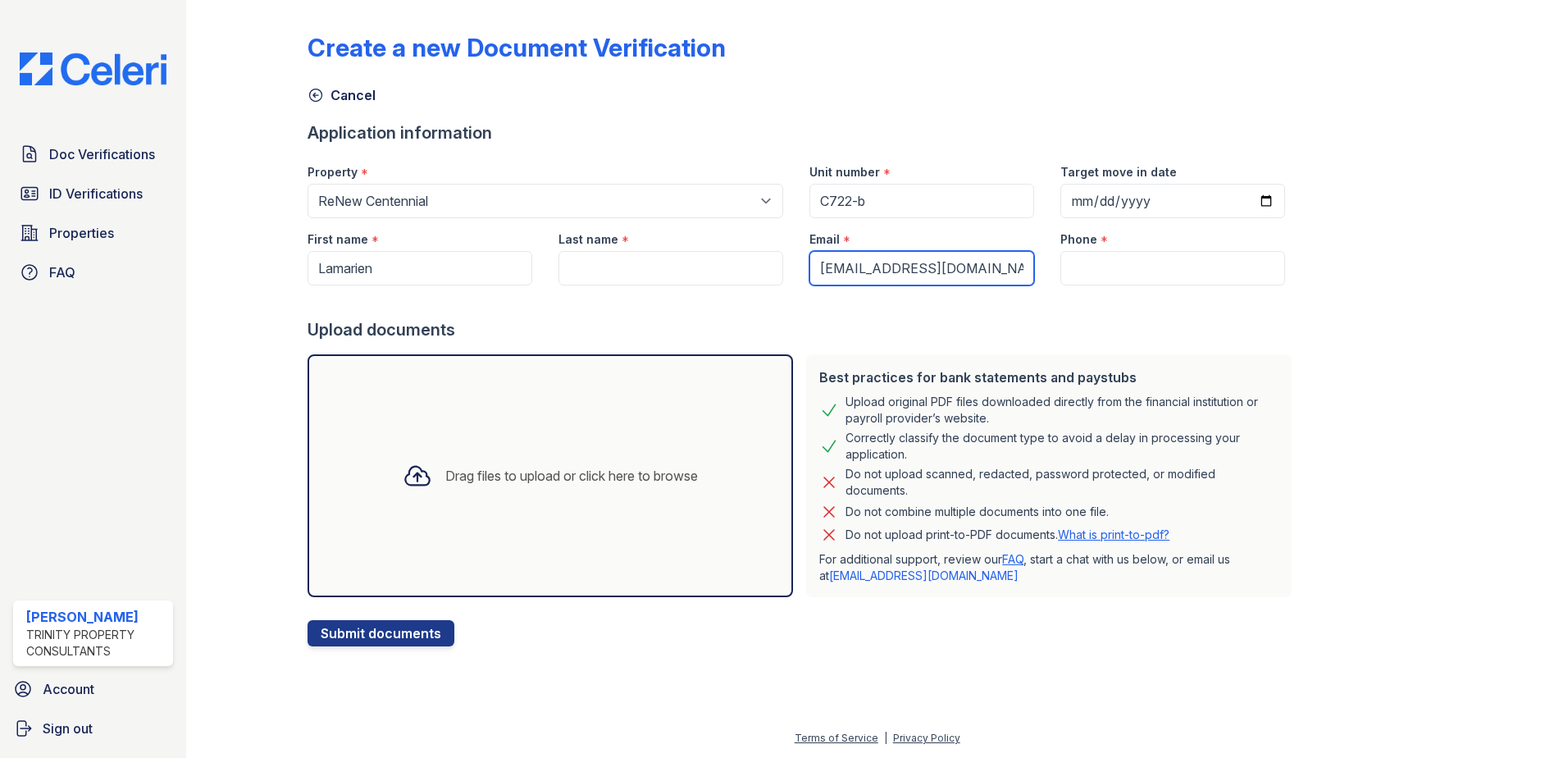
type input "louhinton56@gmail.com"
click at [630, 269] on input "Last name" at bounding box center [671, 268] width 224 height 35
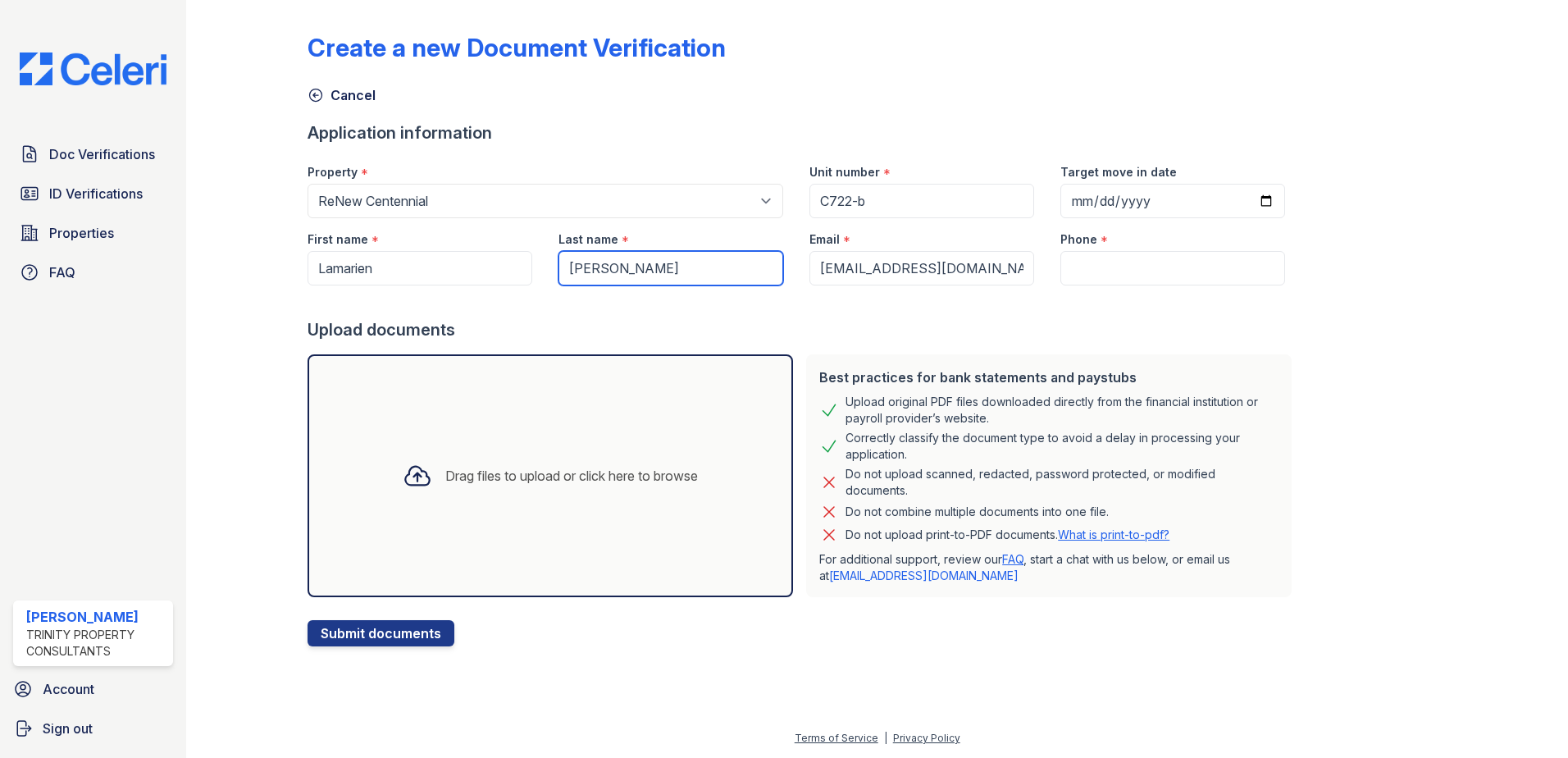
type input "hinton"
click at [1095, 281] on input "Phone" at bounding box center [1173, 268] width 224 height 35
type input "(314) 755-0292"
click at [481, 448] on div "Drag files to upload or click here to browse" at bounding box center [550, 475] width 485 height 243
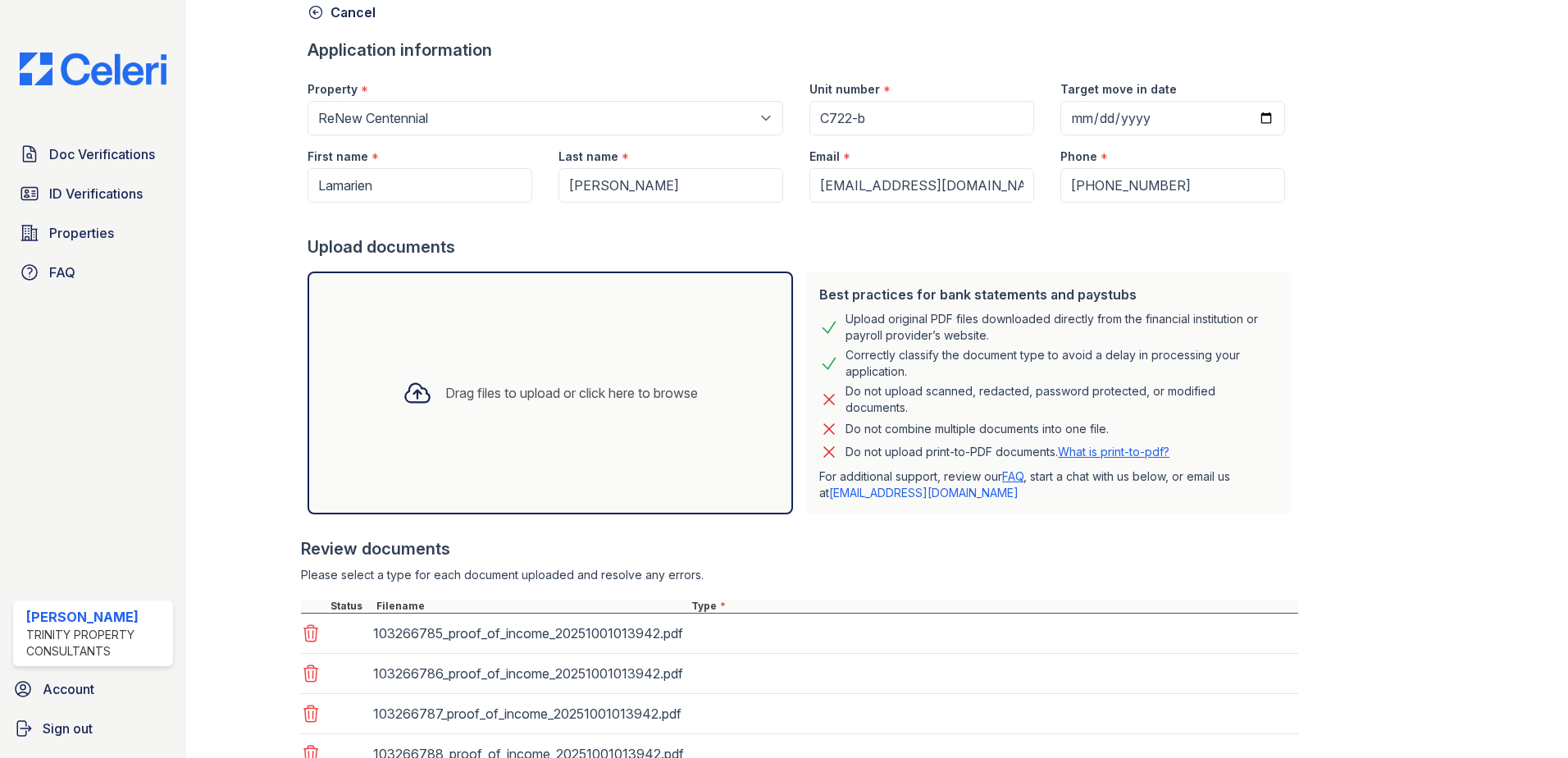
scroll to position [214, 0]
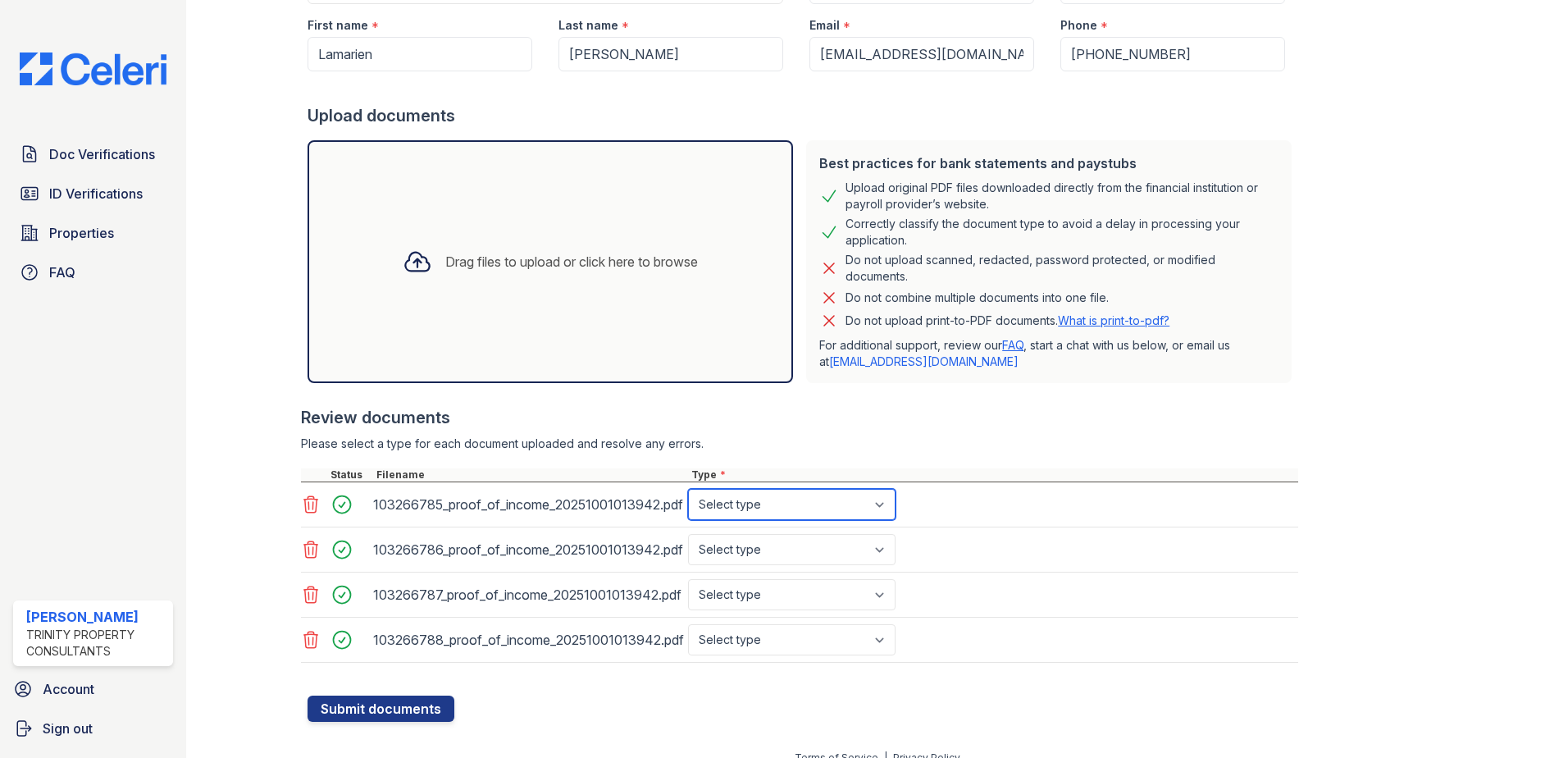
click at [832, 498] on select "Select type Paystub Bank Statement Offer Letter Tax Documents Benefit Award Let…" at bounding box center [792, 504] width 207 height 31
select select "paystub"
click at [688, 489] on select "Select type Paystub Bank Statement Offer Letter Tax Documents Benefit Award Let…" at bounding box center [792, 504] width 207 height 31
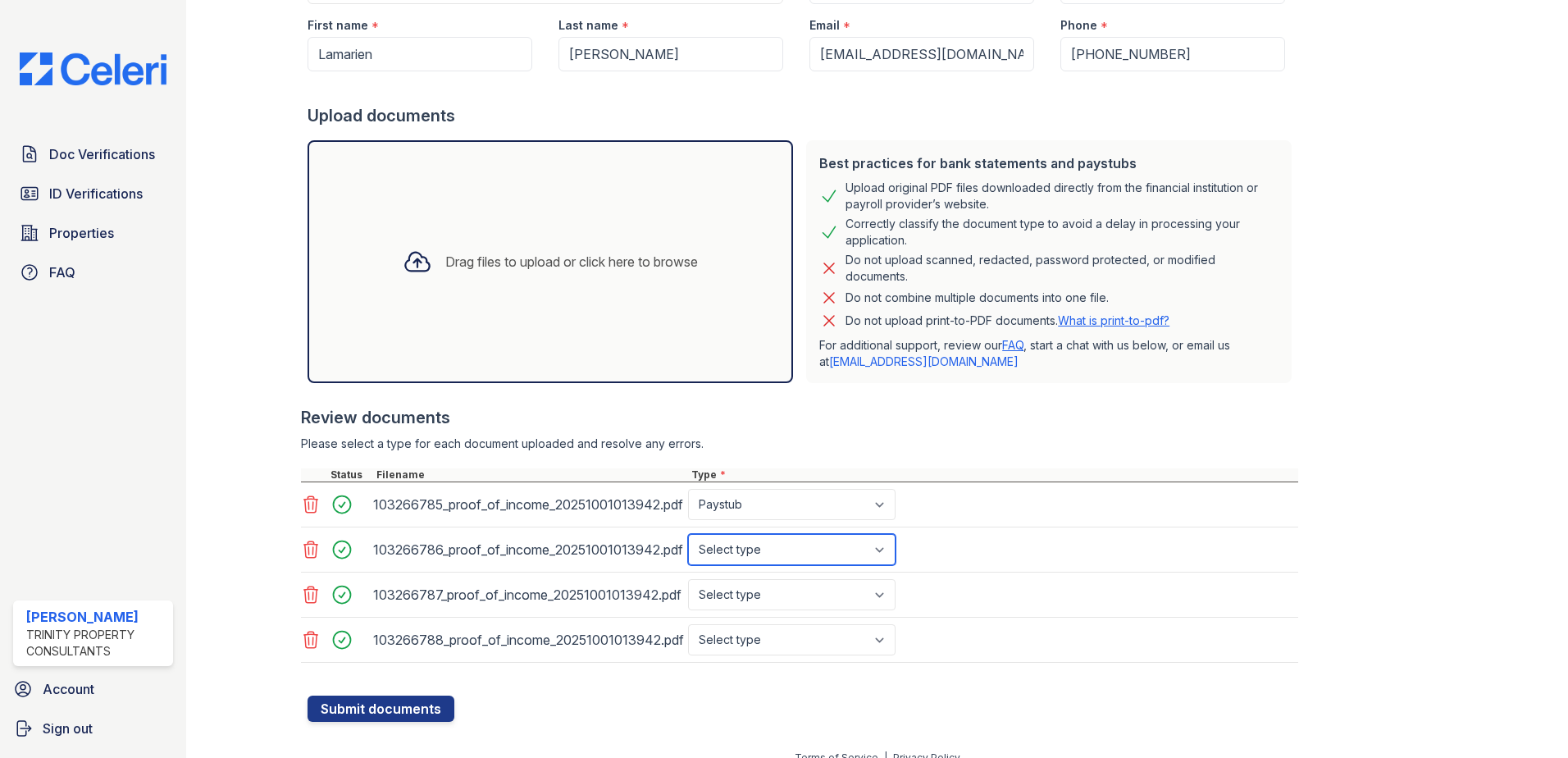
click at [792, 547] on select "Select type Paystub Bank Statement Offer Letter Tax Documents Benefit Award Let…" at bounding box center [792, 549] width 207 height 31
select select "paystub"
click at [688, 534] on select "Select type Paystub Bank Statement Offer Letter Tax Documents Benefit Award Let…" at bounding box center [792, 549] width 207 height 31
click at [768, 607] on select "Select type Paystub Bank Statement Offer Letter Tax Documents Benefit Award Let…" at bounding box center [792, 594] width 207 height 31
select select "paystub"
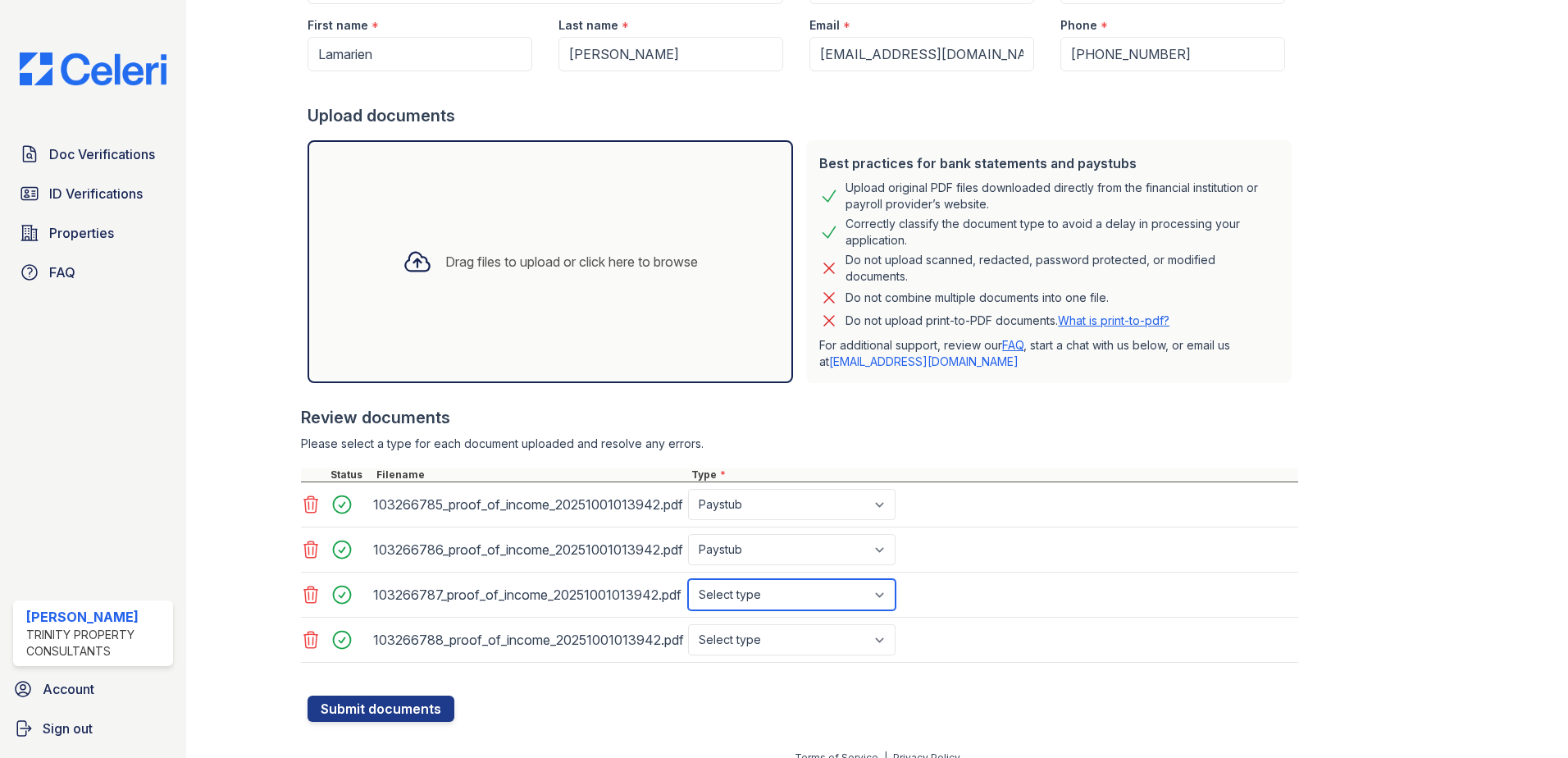
click at [688, 578] on select "Select type Paystub Bank Statement Offer Letter Tax Documents Benefit Award Let…" at bounding box center [792, 594] width 207 height 31
click at [787, 654] on select "Select type Paystub Bank Statement Offer Letter Tax Documents Benefit Award Let…" at bounding box center [792, 640] width 207 height 31
select select "paystub"
click at [688, 624] on select "Select type Paystub Bank Statement Offer Letter Tax Documents Benefit Award Let…" at bounding box center [792, 640] width 207 height 31
click at [377, 701] on button "Submit documents" at bounding box center [381, 708] width 147 height 26
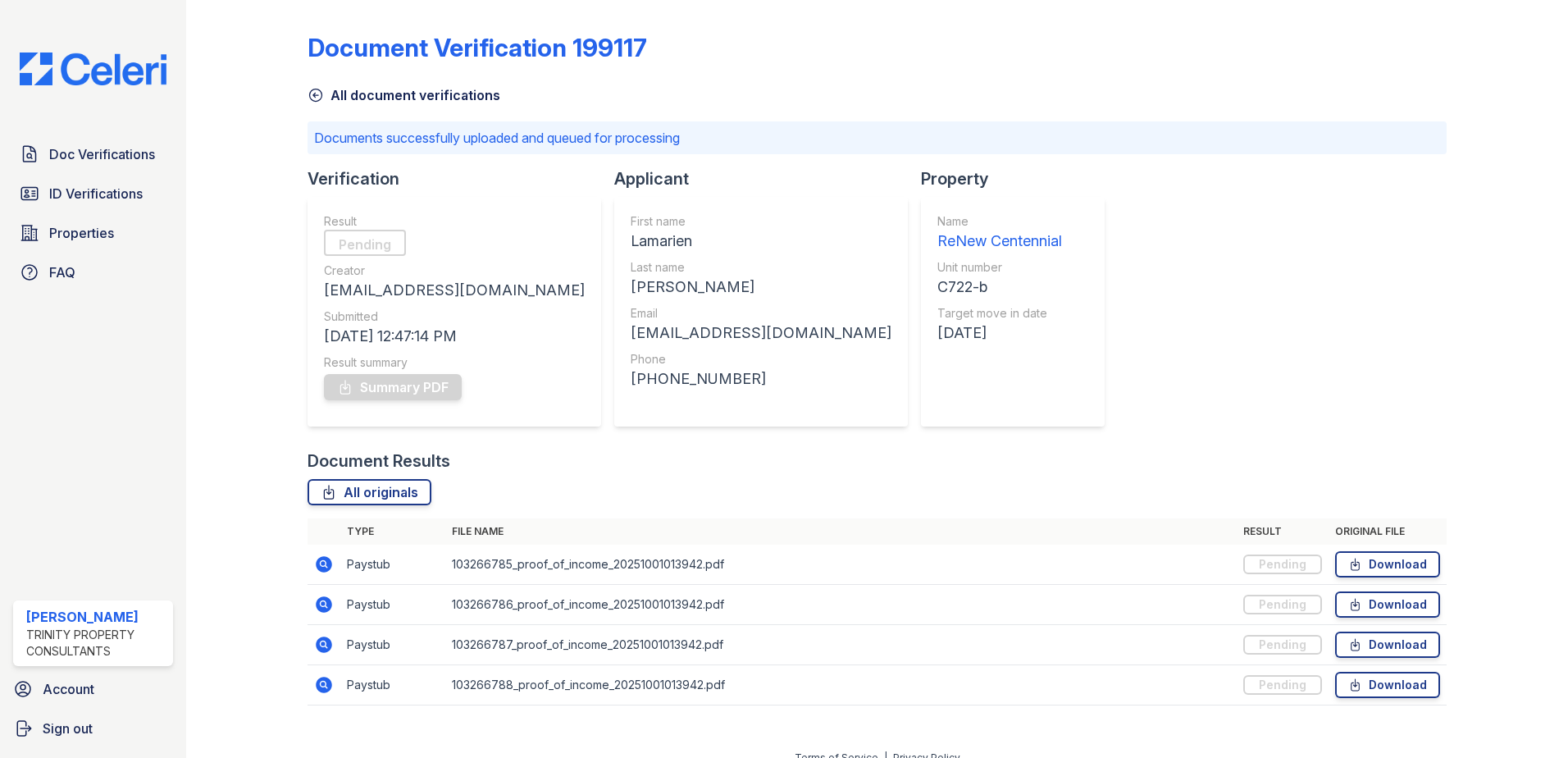
click at [323, 570] on icon at bounding box center [324, 564] width 16 height 16
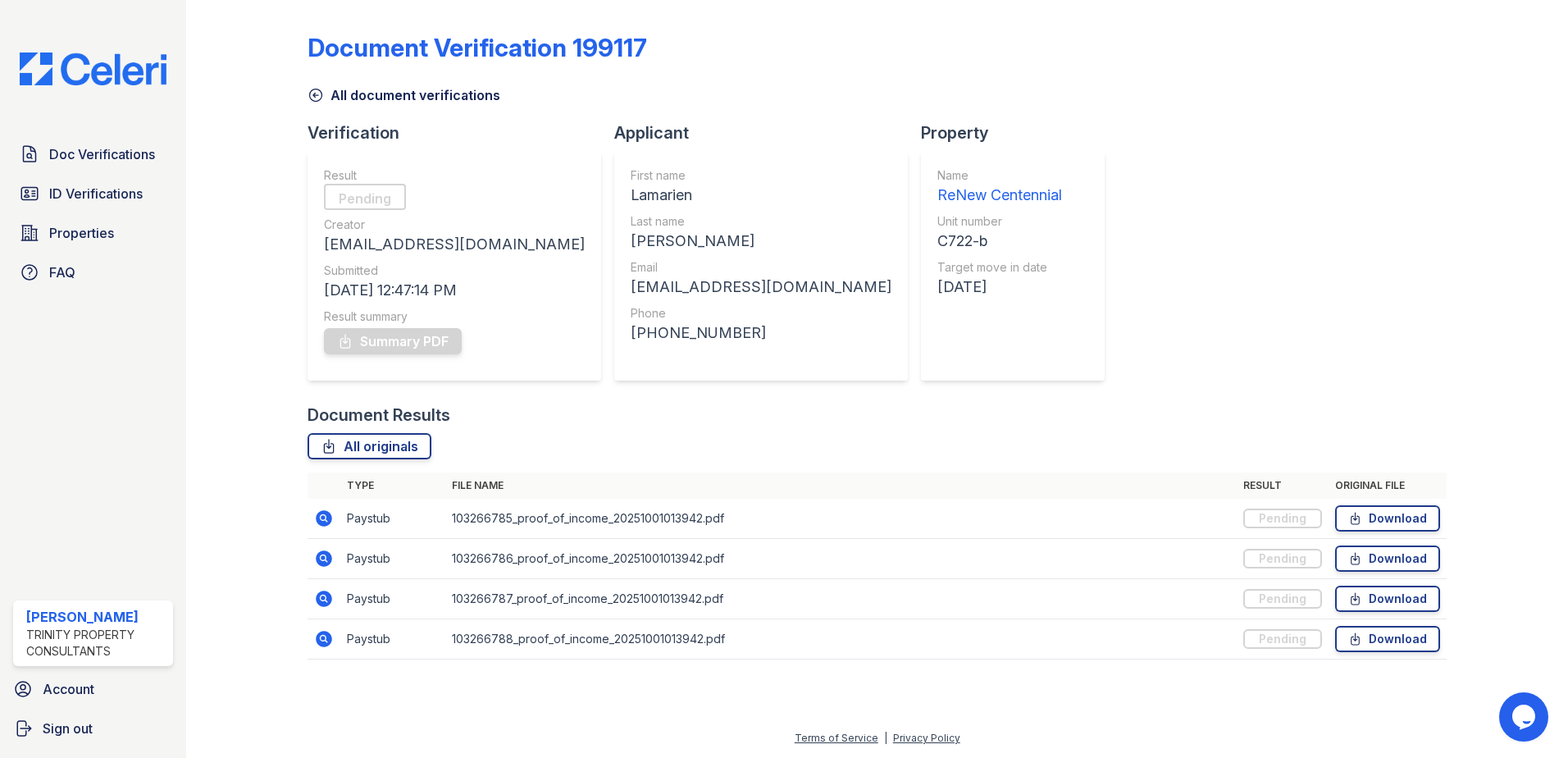
click at [323, 560] on icon at bounding box center [324, 558] width 20 height 20
click at [332, 599] on icon at bounding box center [324, 598] width 16 height 16
click at [326, 516] on icon at bounding box center [324, 518] width 20 height 20
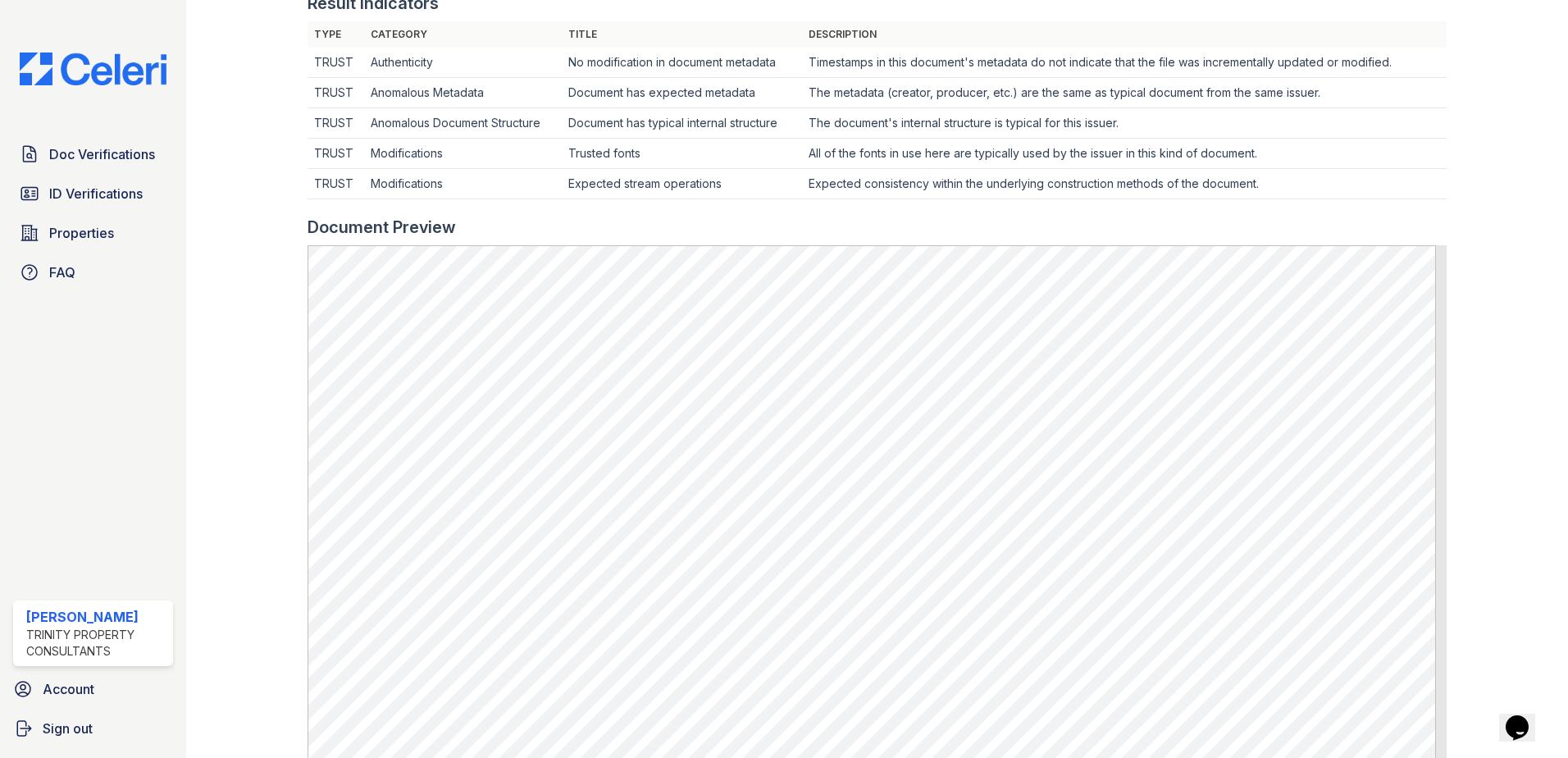
scroll to position [492, 0]
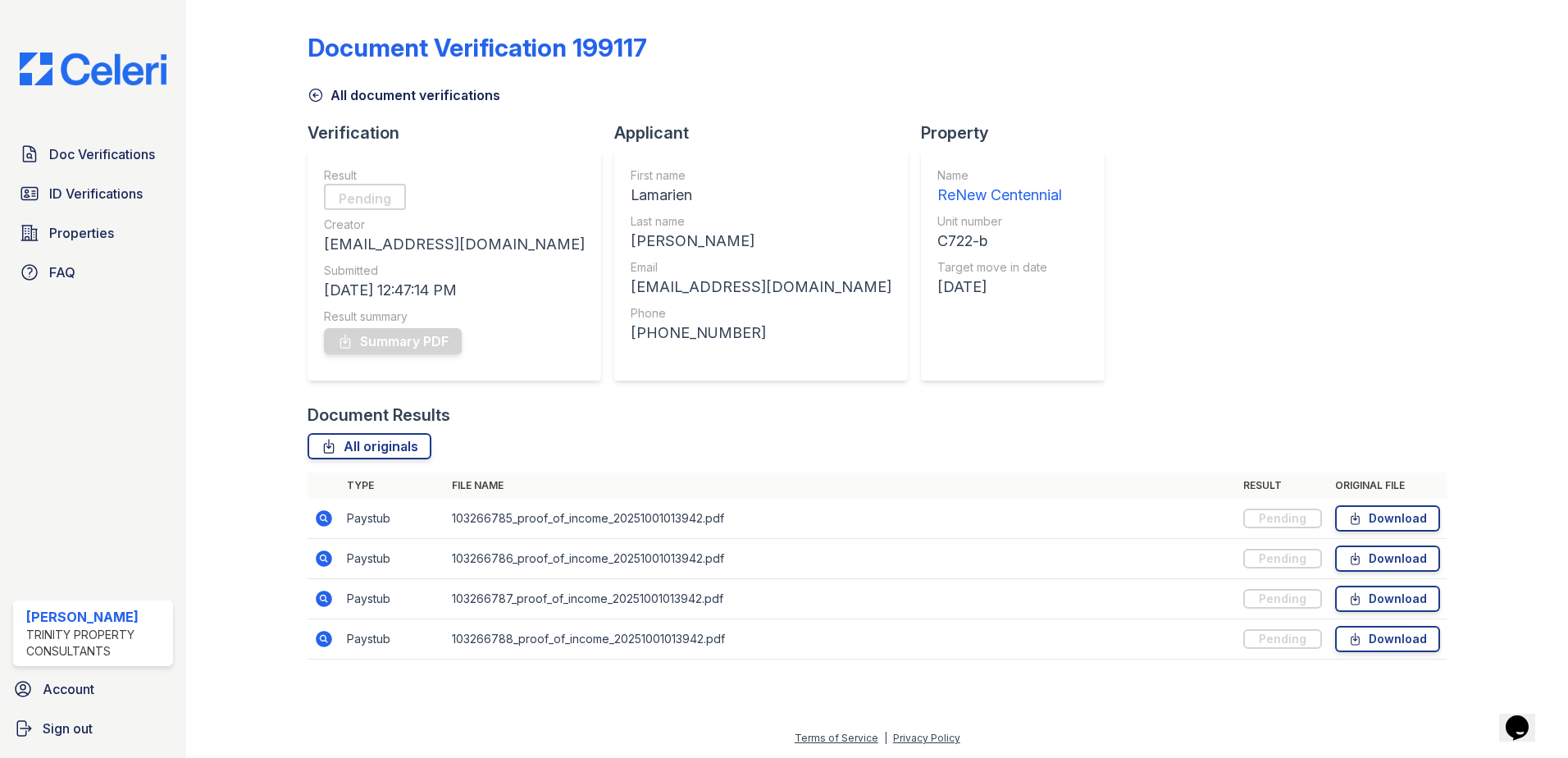
click at [328, 560] on icon at bounding box center [324, 558] width 16 height 16
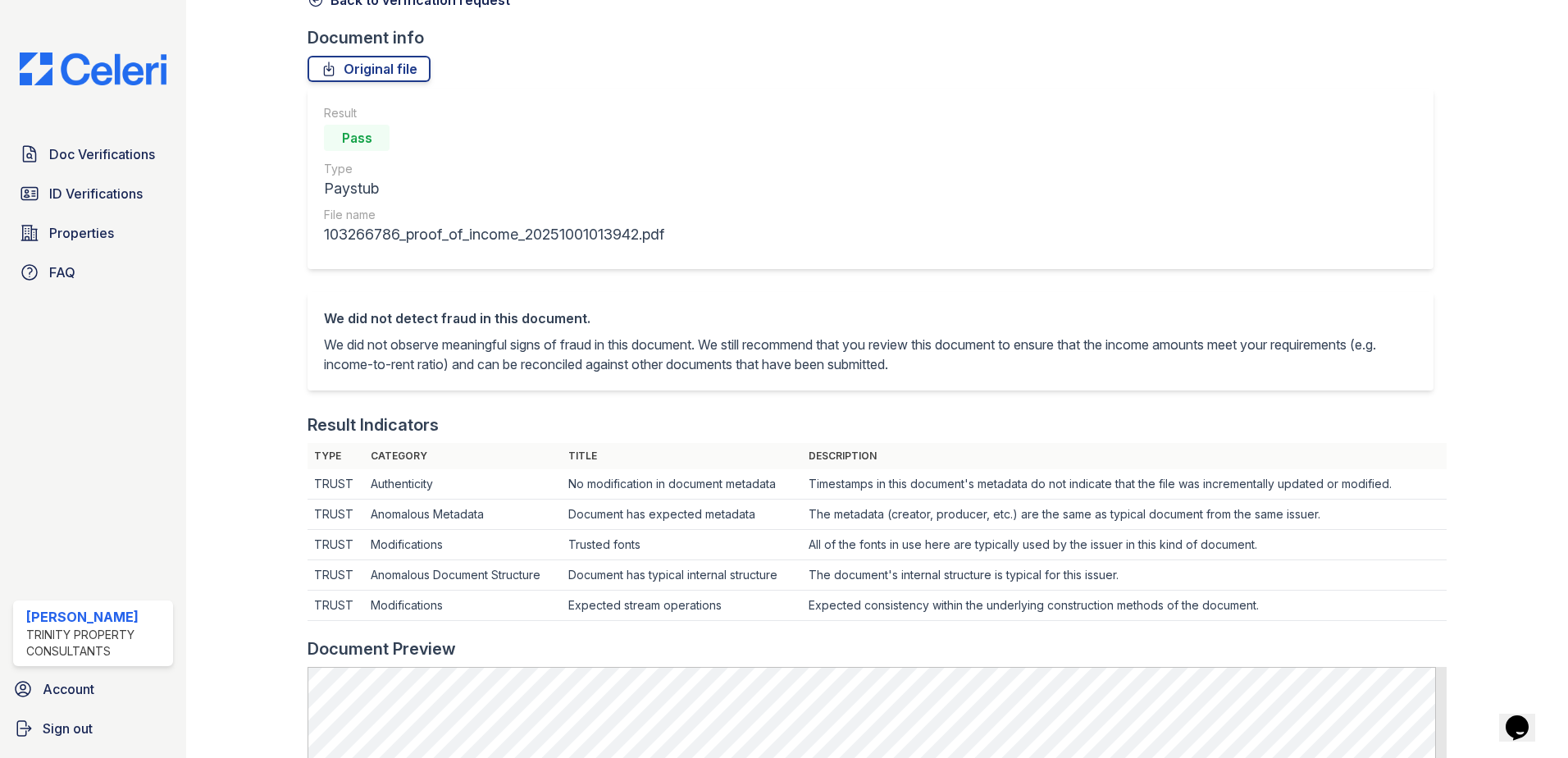
scroll to position [82, 0]
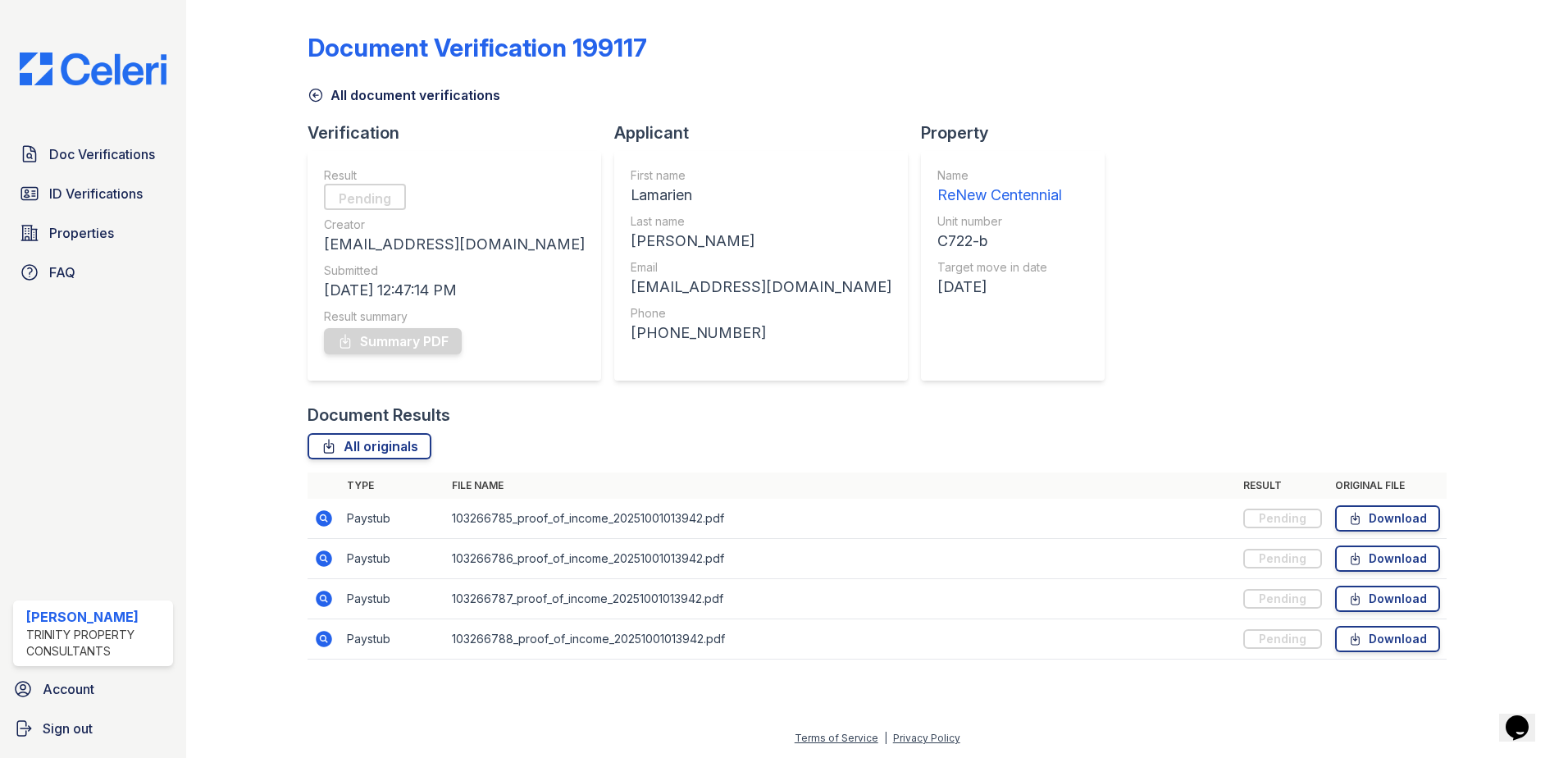
click at [318, 644] on icon at bounding box center [324, 638] width 20 height 20
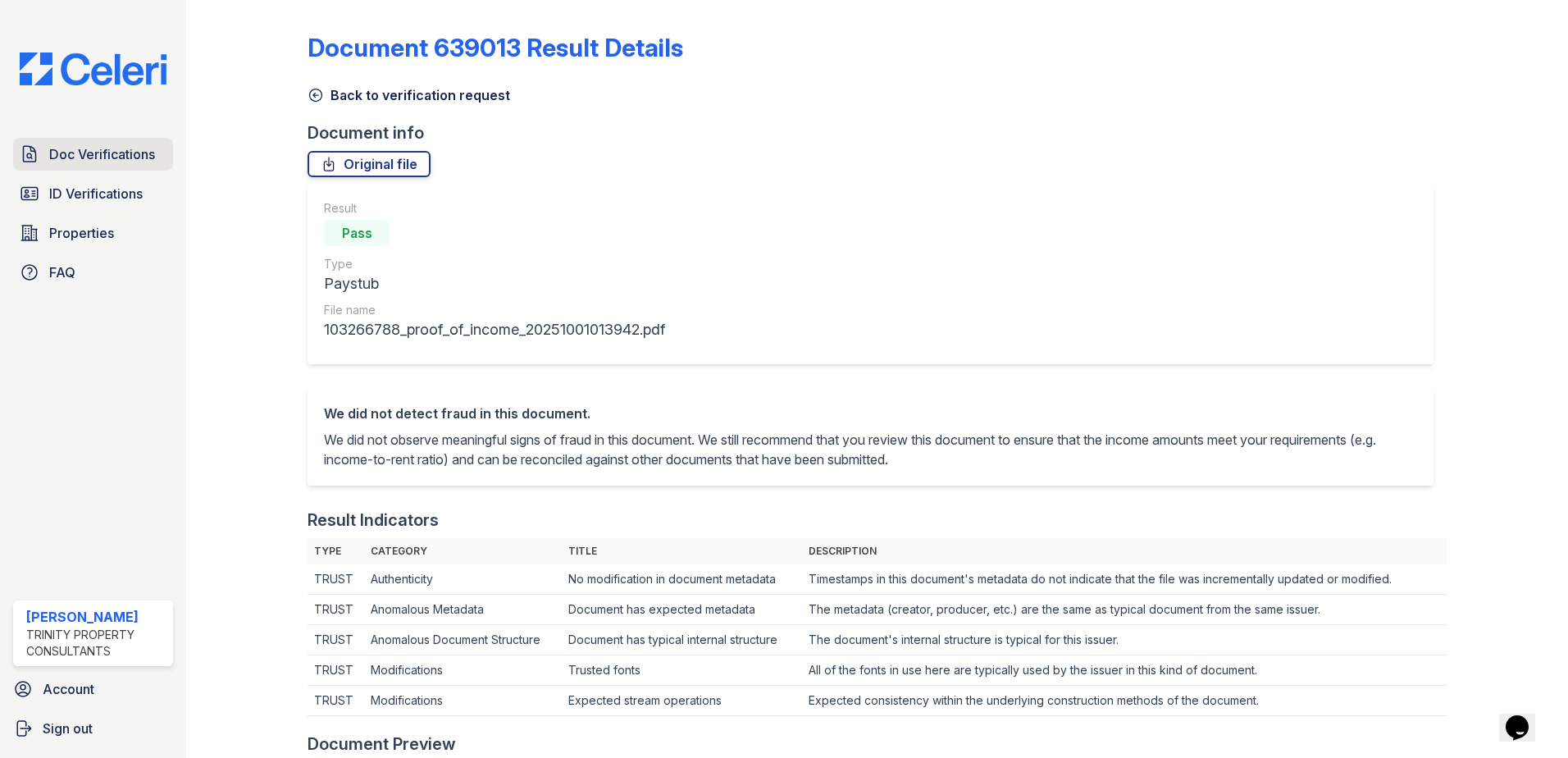
click at [86, 141] on link "Doc Verifications" at bounding box center [92, 155] width 160 height 33
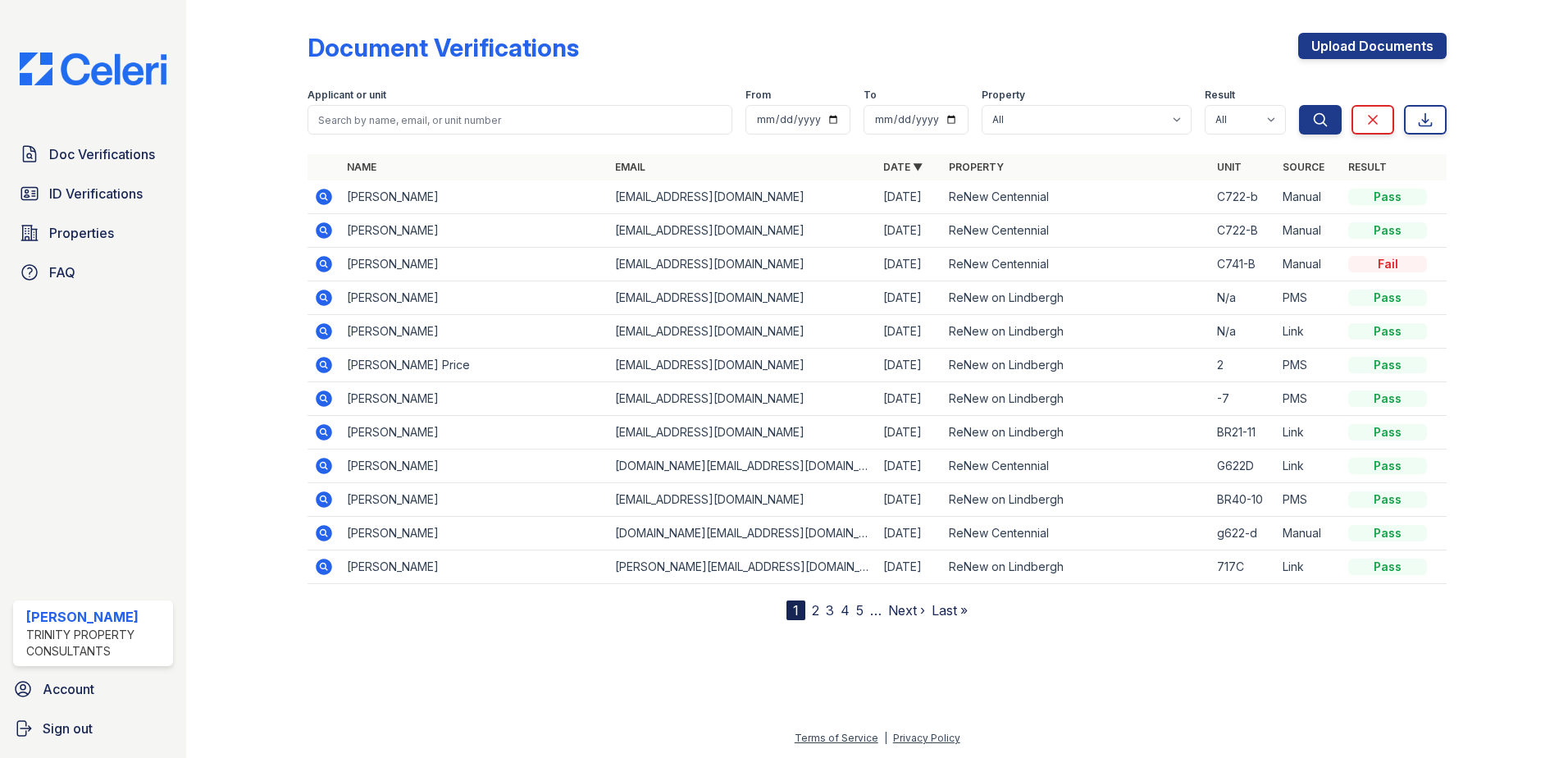
click at [319, 240] on td at bounding box center [324, 231] width 33 height 34
click at [326, 231] on icon at bounding box center [324, 230] width 20 height 20
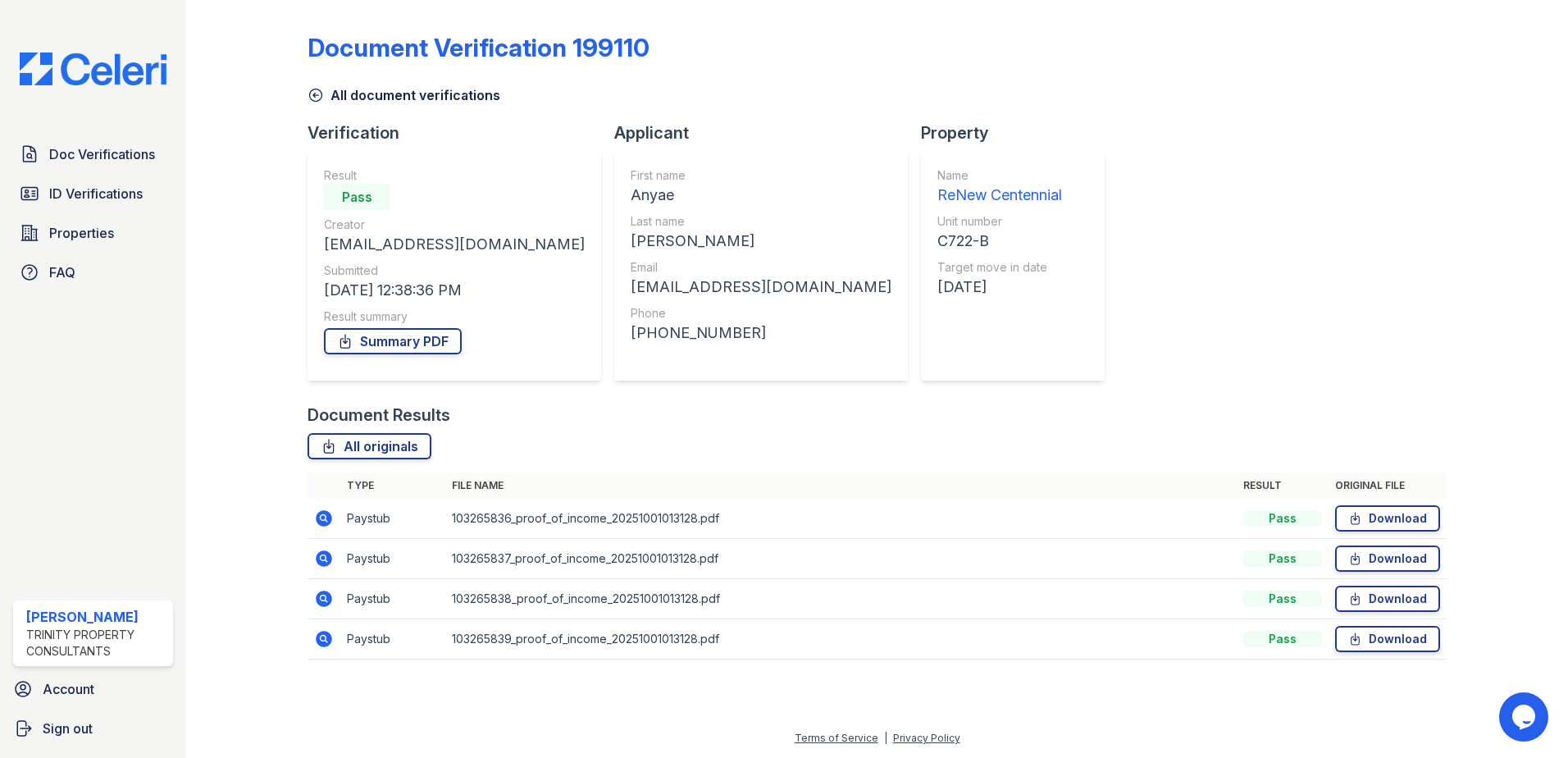
click at [326, 521] on icon at bounding box center [324, 518] width 20 height 20
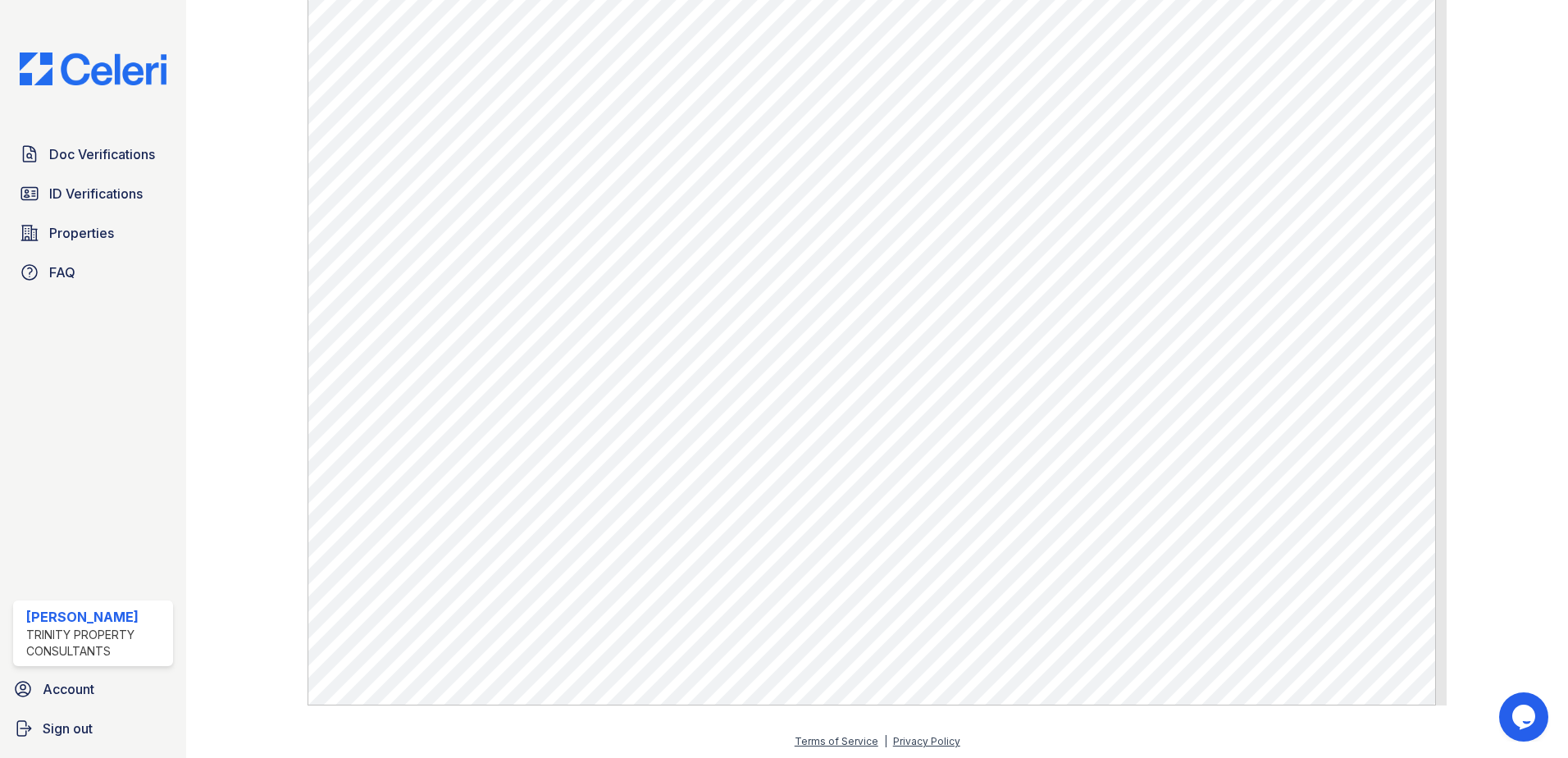
scroll to position [818, 0]
click at [119, 151] on span "Doc Verifications" at bounding box center [102, 154] width 106 height 20
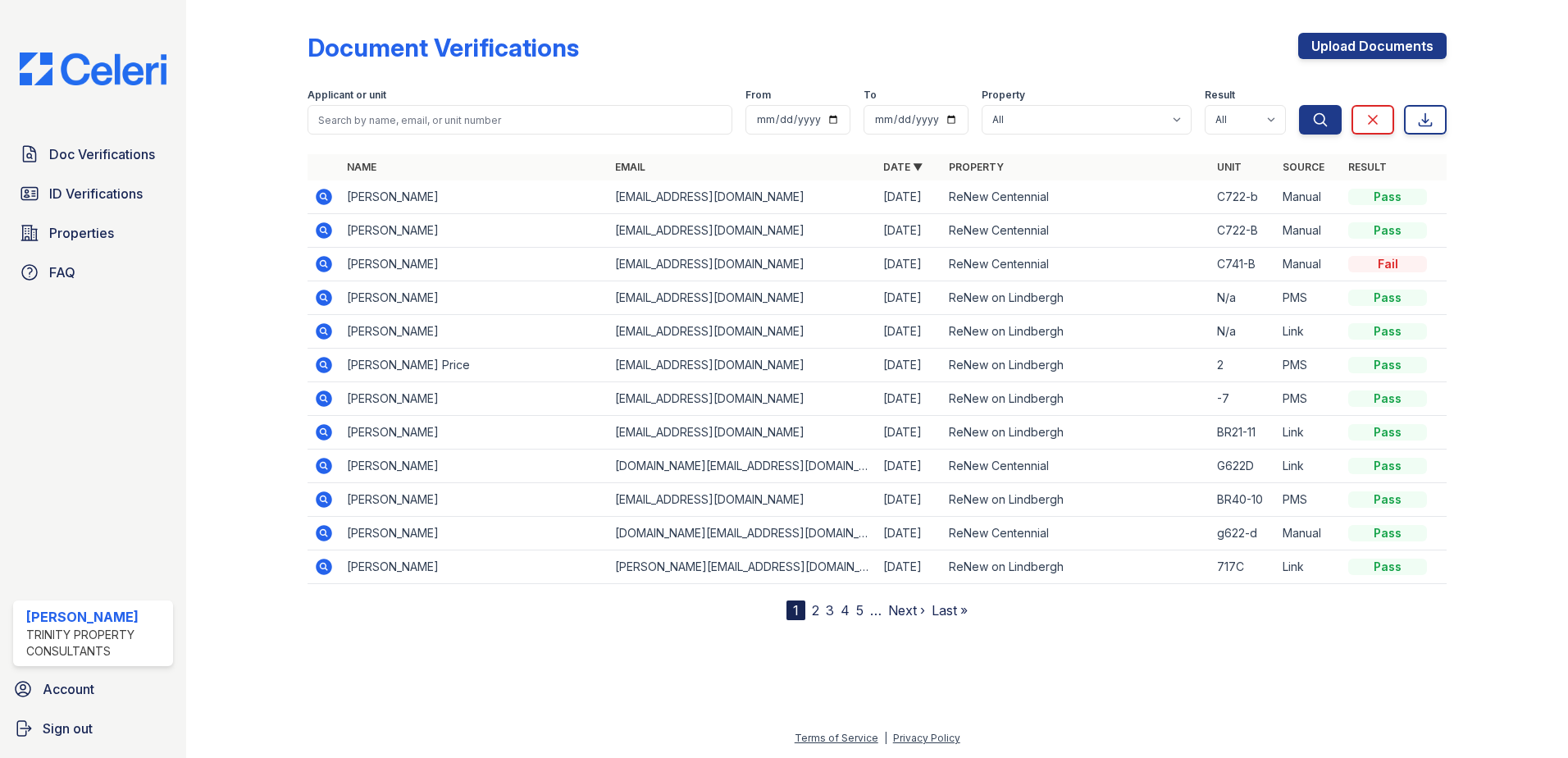
click at [313, 198] on td at bounding box center [324, 197] width 33 height 34
click at [326, 200] on icon at bounding box center [324, 196] width 16 height 16
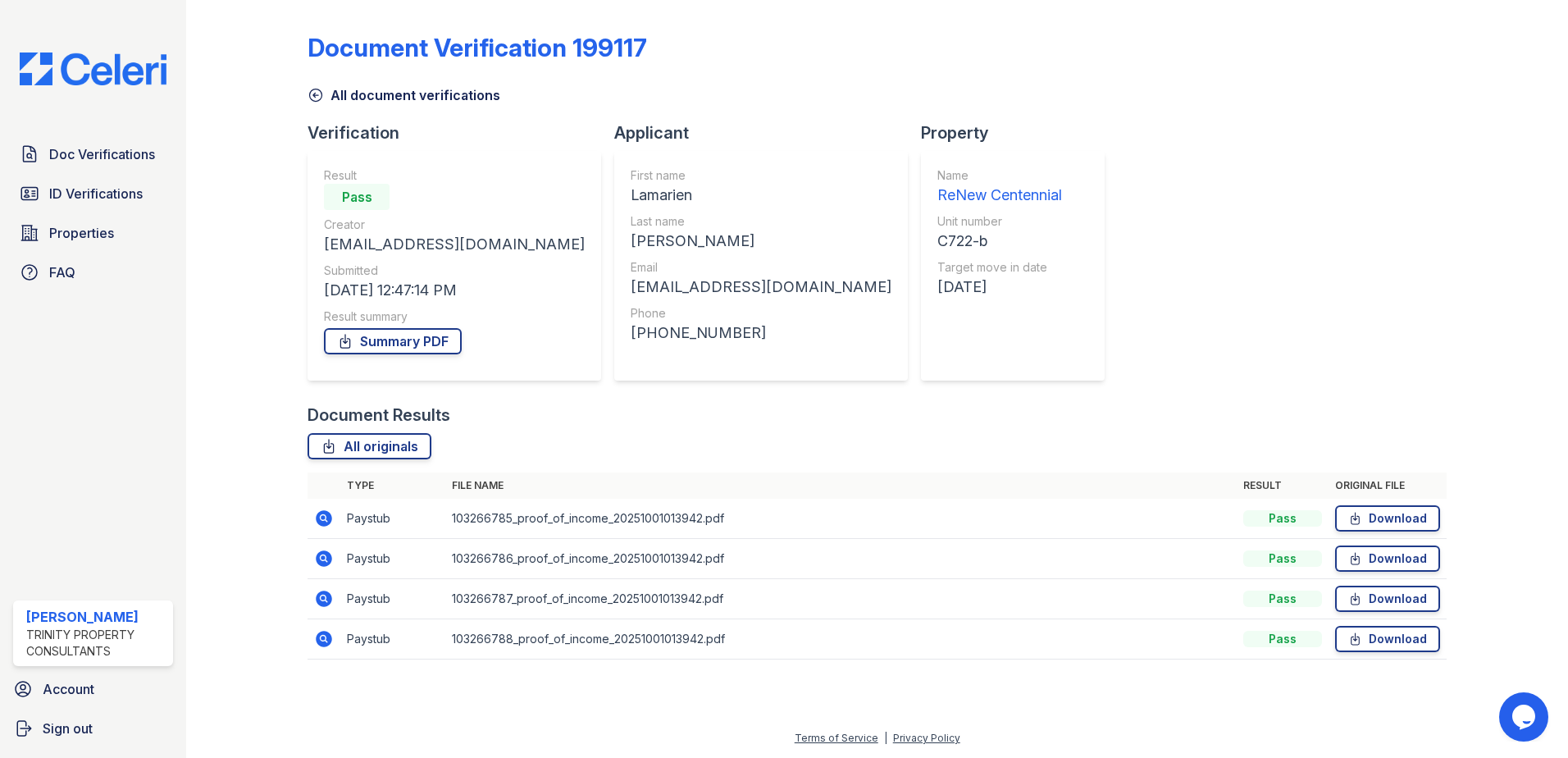
drag, startPoint x: 323, startPoint y: 518, endPoint x: 345, endPoint y: 520, distance: 22.1
click at [324, 518] on icon at bounding box center [322, 516] width 4 height 4
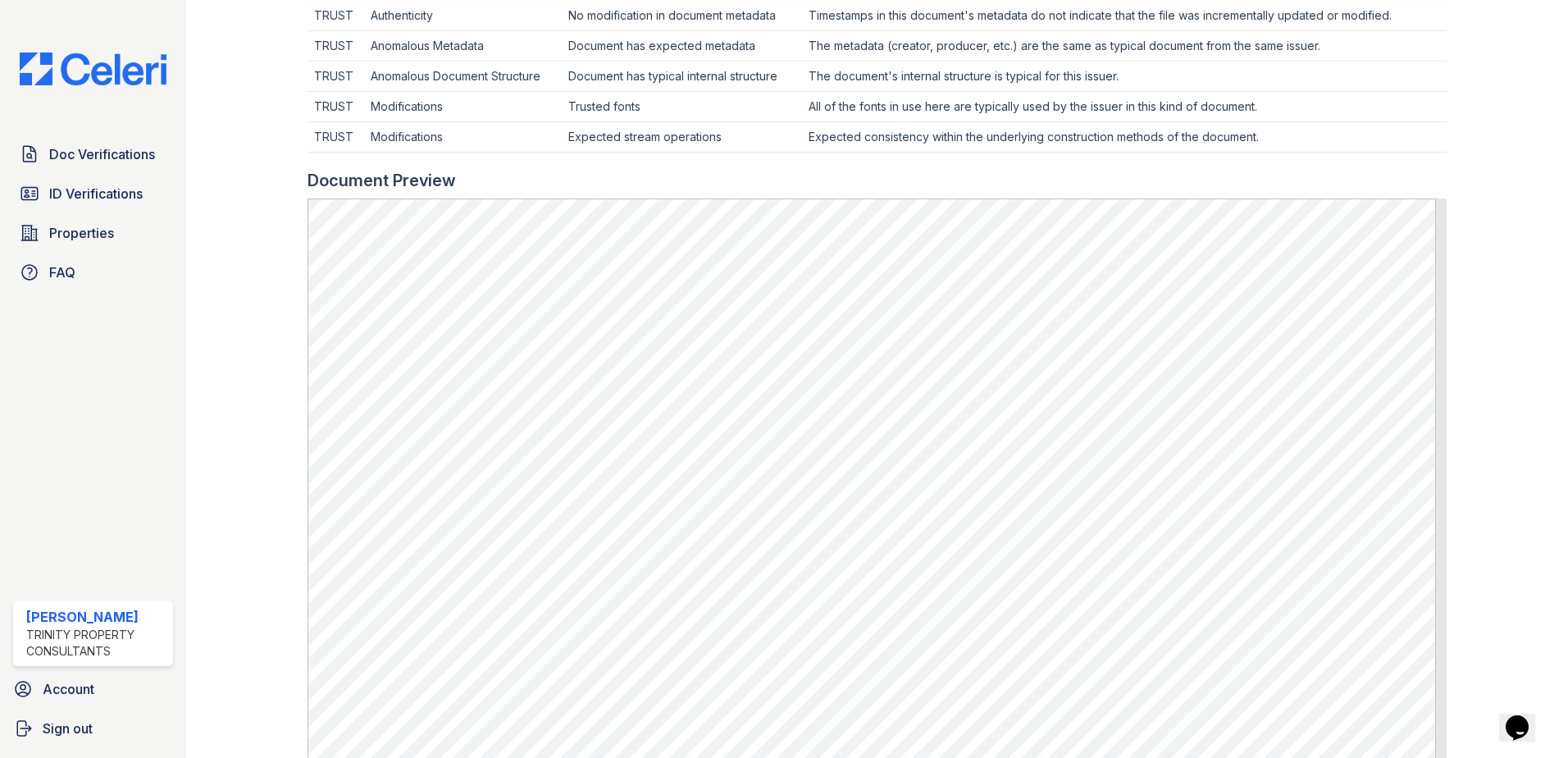
scroll to position [574, 0]
